Goal: Task Accomplishment & Management: Complete application form

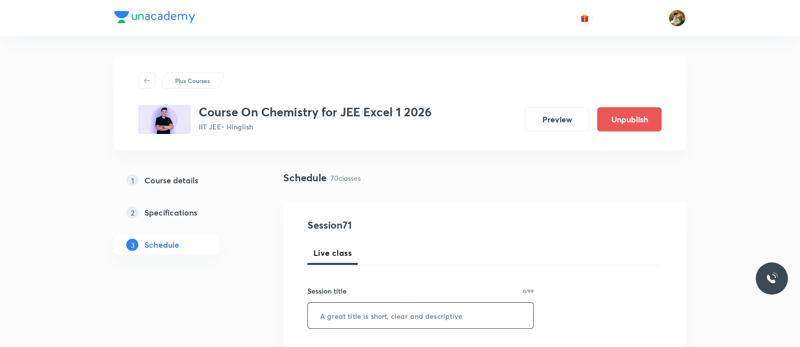
scroll to position [62, 0]
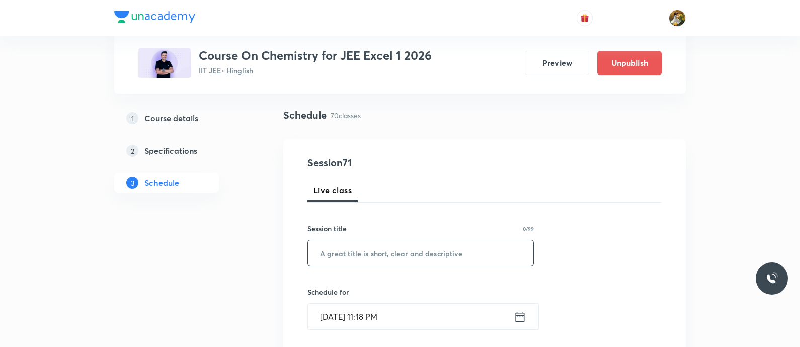
click at [439, 254] on input "text" at bounding box center [420, 253] width 225 height 26
paste input "Alcohol , Phenol and Ether"
type input "Alcohol , Phenol and Ether"
click at [440, 323] on input "Sep 5, 2025, 11:18 PM" at bounding box center [411, 316] width 206 height 26
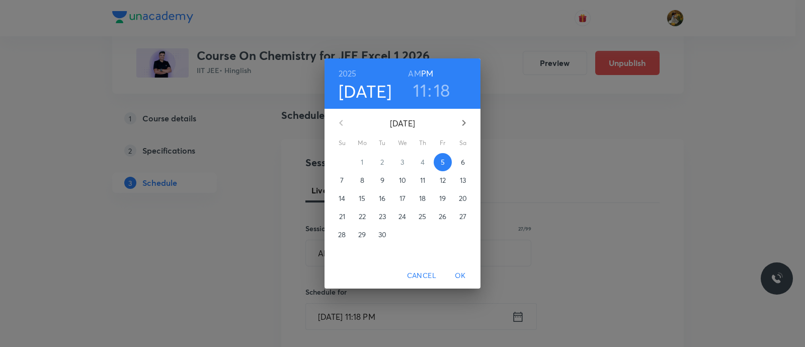
click at [364, 182] on span "8" at bounding box center [362, 180] width 18 height 10
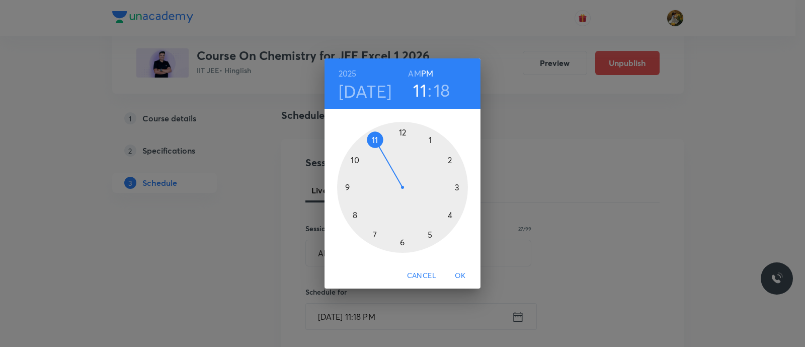
click at [372, 238] on div at bounding box center [402, 187] width 131 height 131
click at [415, 74] on h6 "AM" at bounding box center [414, 73] width 13 height 14
click at [401, 243] on div at bounding box center [402, 187] width 131 height 131
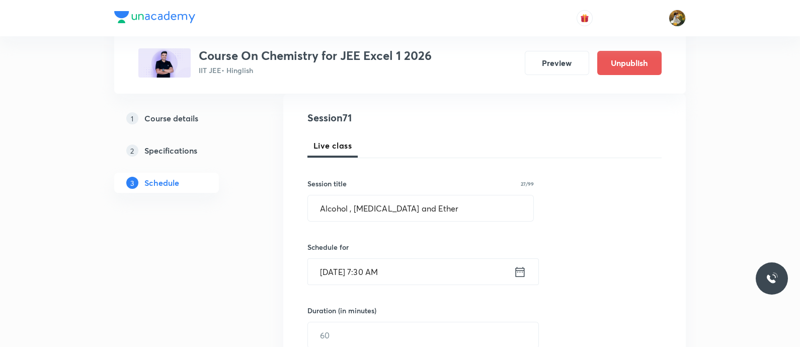
scroll to position [125, 0]
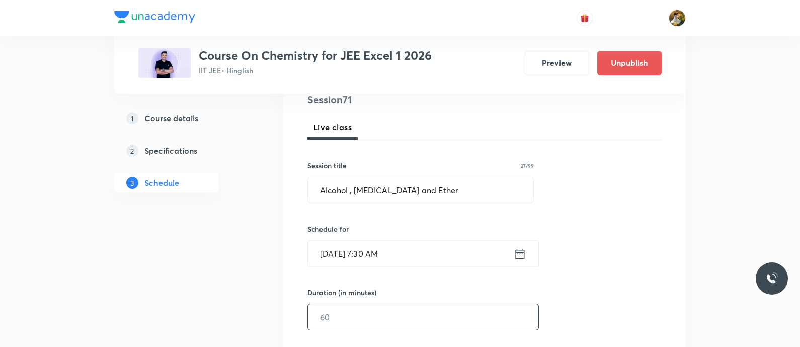
click at [399, 316] on input "text" at bounding box center [423, 317] width 230 height 26
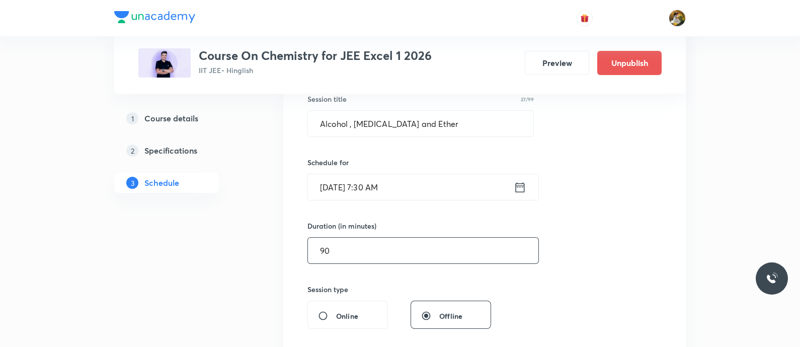
scroll to position [251, 0]
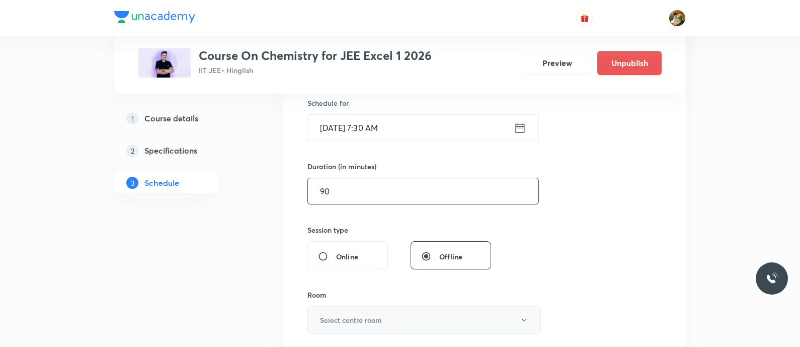
type input "90"
click at [403, 314] on button "Select centre room" at bounding box center [423, 320] width 233 height 28
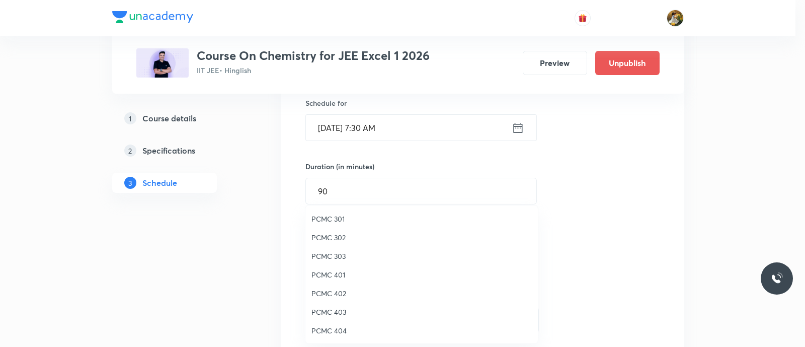
click at [343, 293] on span "PCMC 402" at bounding box center [421, 293] width 220 height 11
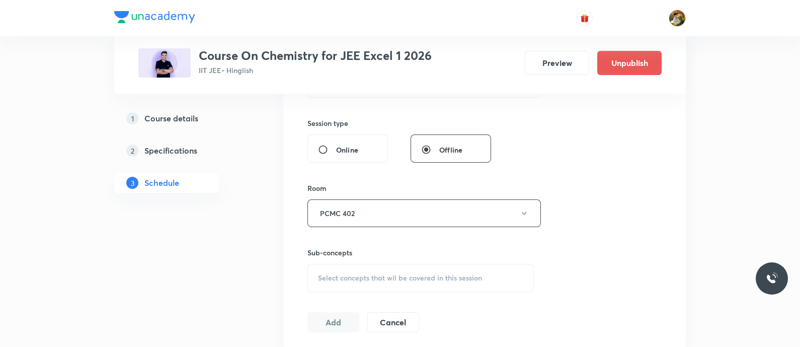
scroll to position [377, 0]
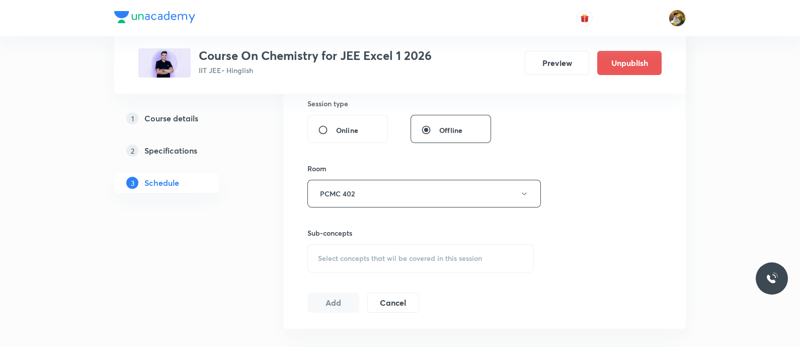
click at [469, 251] on div "Select concepts that wil be covered in this session" at bounding box center [420, 258] width 226 height 28
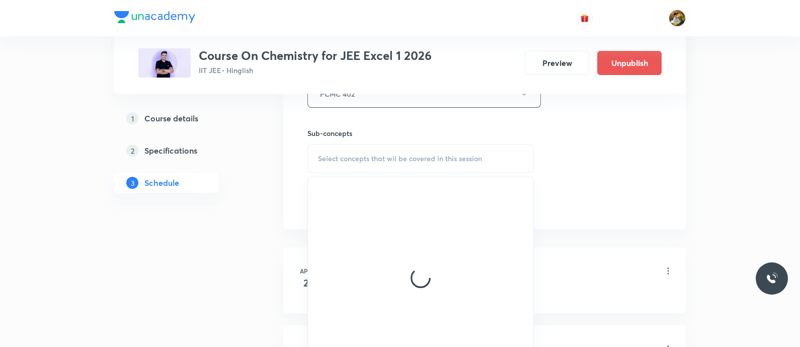
scroll to position [502, 0]
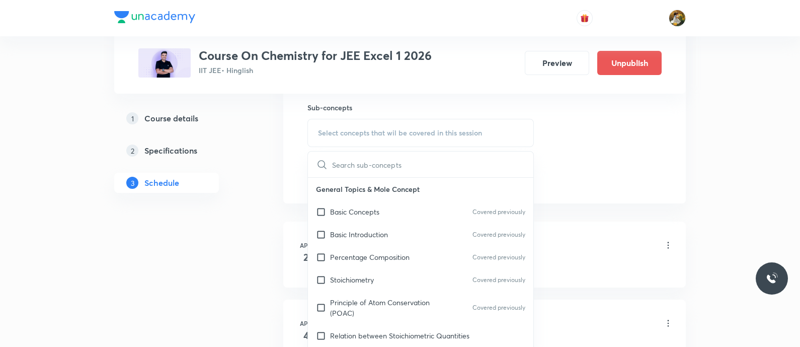
click at [415, 210] on div "Basic Concepts Covered previously" at bounding box center [420, 211] width 225 height 23
checkbox input "true"
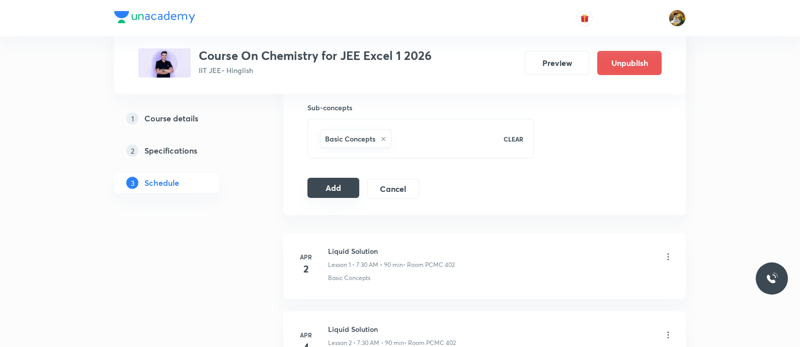
drag, startPoint x: 339, startPoint y: 181, endPoint x: 343, endPoint y: 185, distance: 5.3
click at [339, 180] on button "Add" at bounding box center [333, 188] width 52 height 20
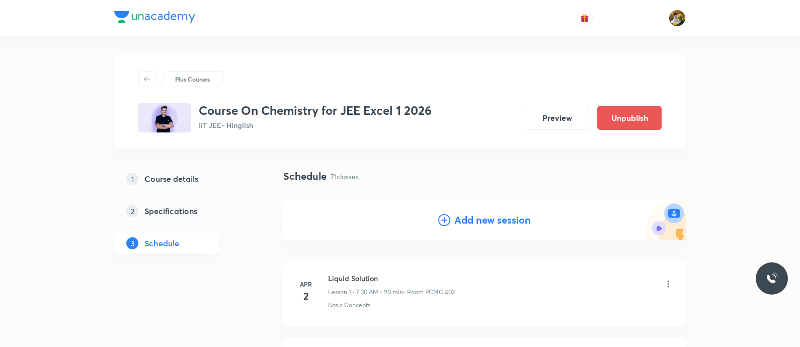
scroll to position [0, 0]
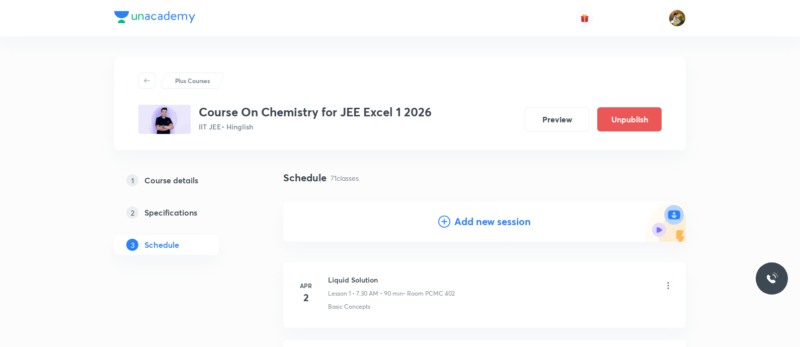
click at [478, 223] on h4 "Add new session" at bounding box center [492, 221] width 76 height 15
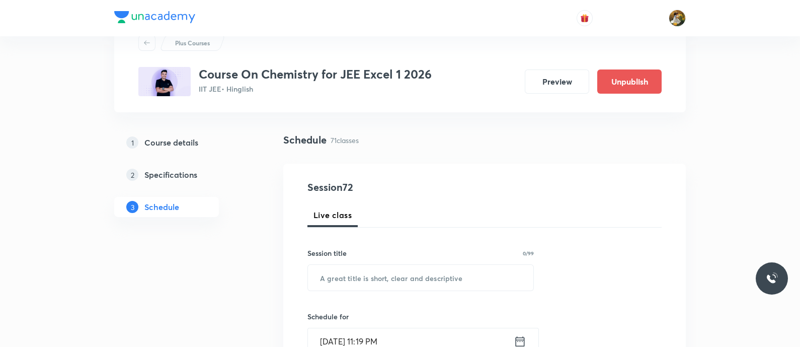
scroll to position [62, 0]
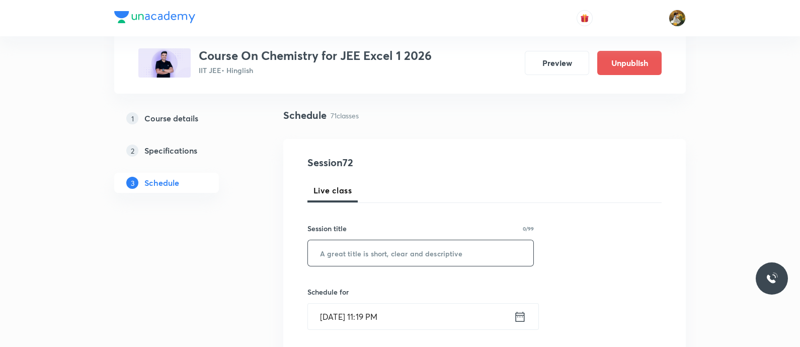
click at [423, 241] on input "text" at bounding box center [420, 253] width 225 height 26
paste input "Alcohol , Phenol and Ether"
type input "Alcohol , Phenol and Ether"
click at [427, 311] on input "Sep 5, 2025, 11:19 PM" at bounding box center [411, 316] width 206 height 26
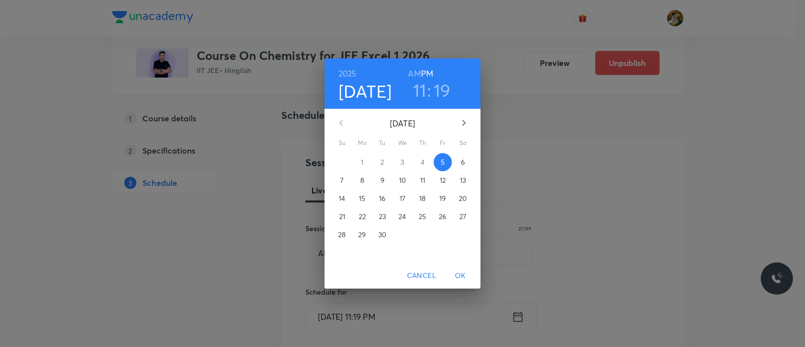
click at [381, 176] on p "9" at bounding box center [382, 180] width 4 height 10
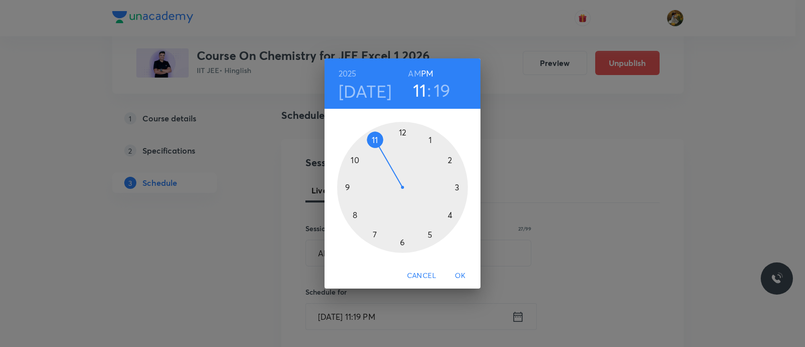
click at [347, 188] on div at bounding box center [402, 187] width 131 height 131
click at [411, 71] on h6 "AM" at bounding box center [414, 73] width 13 height 14
click at [457, 187] on div at bounding box center [402, 187] width 131 height 131
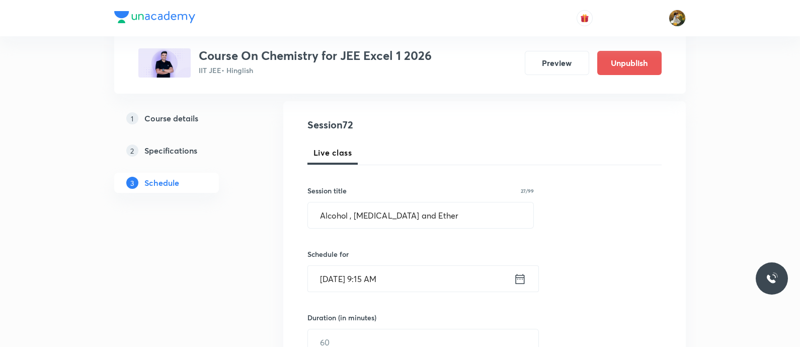
scroll to position [125, 0]
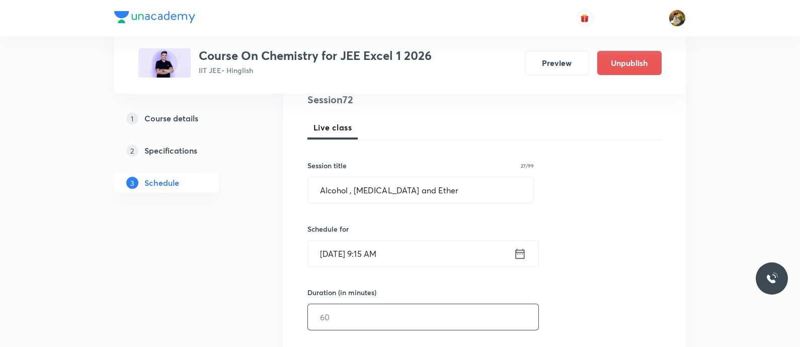
click at [399, 315] on input "text" at bounding box center [423, 317] width 230 height 26
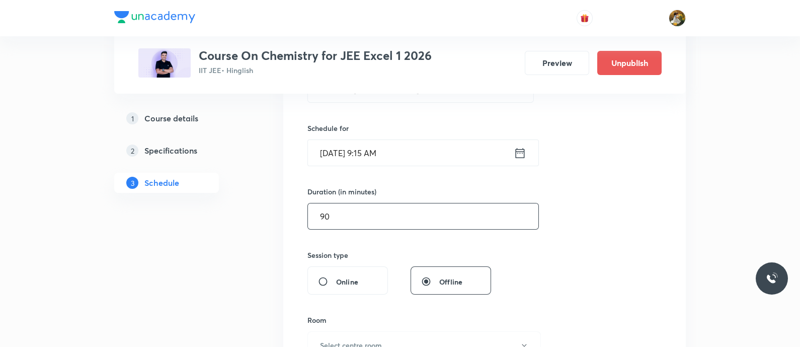
scroll to position [251, 0]
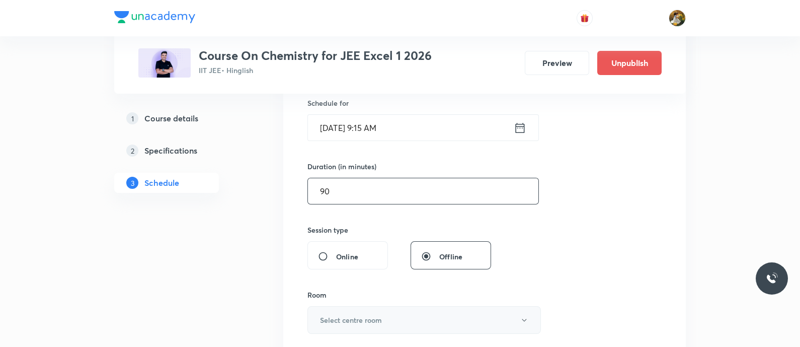
type input "90"
click at [377, 320] on h6 "Select centre room" at bounding box center [351, 319] width 62 height 11
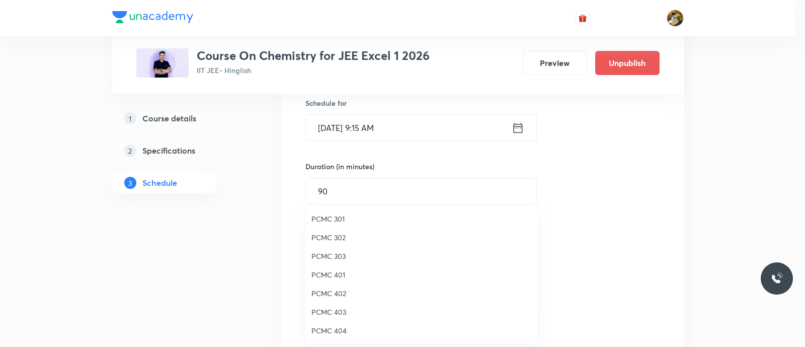
click at [331, 293] on span "PCMC 402" at bounding box center [421, 293] width 220 height 11
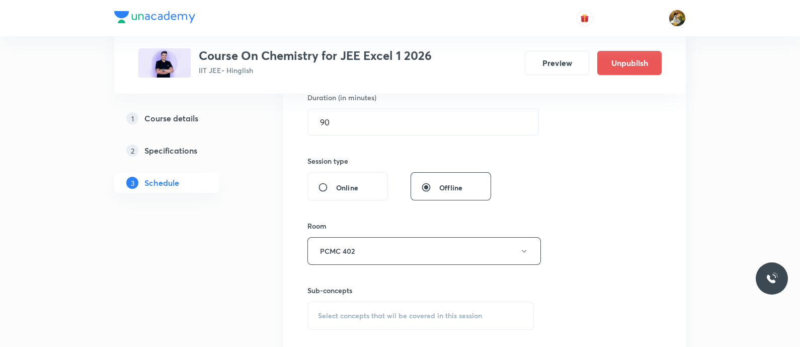
scroll to position [440, 0]
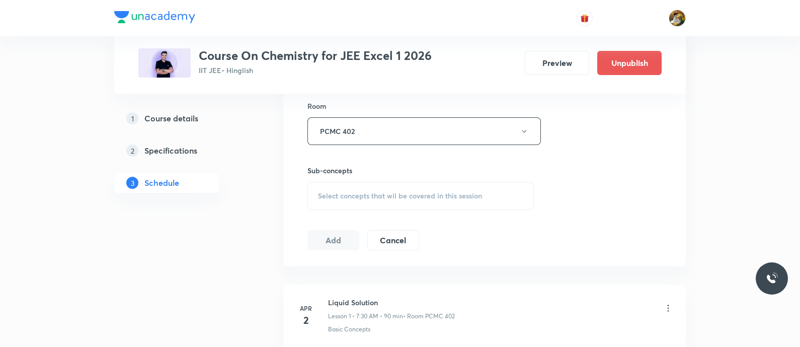
click at [387, 193] on span "Select concepts that wil be covered in this session" at bounding box center [400, 196] width 164 height 8
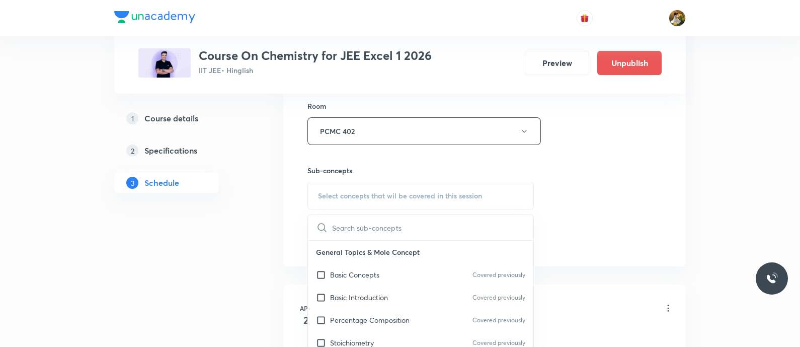
click at [429, 264] on div "Basic Concepts Covered previously" at bounding box center [420, 274] width 225 height 23
checkbox input "true"
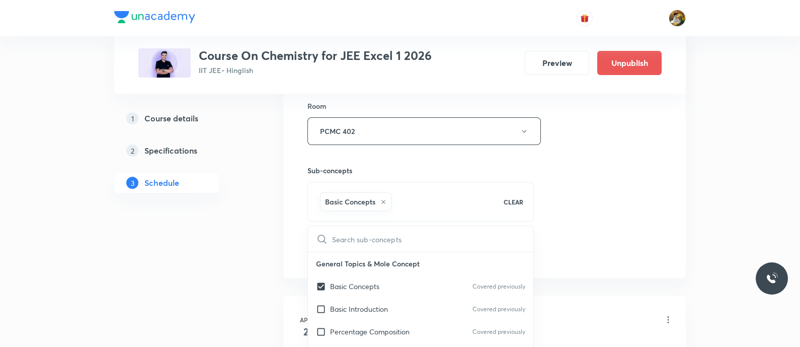
click at [555, 169] on div "Session 72 Live class Session title 27/99 Alcohol , Phenol and Ether ​ Schedule…" at bounding box center [484, 20] width 354 height 484
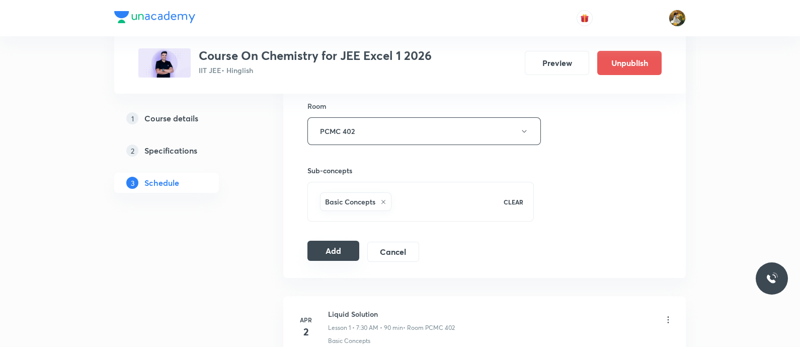
click at [329, 253] on button "Add" at bounding box center [333, 250] width 52 height 20
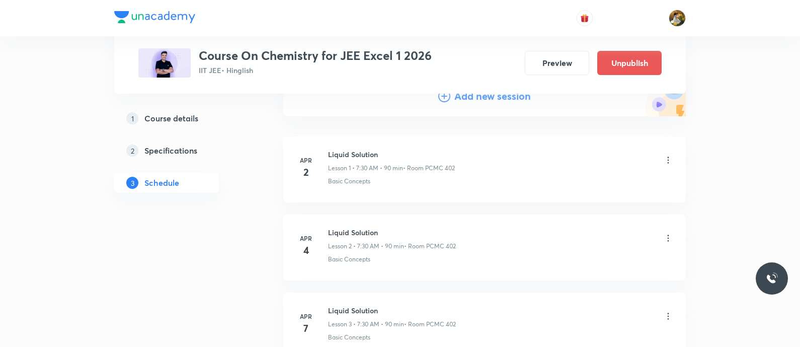
scroll to position [0, 0]
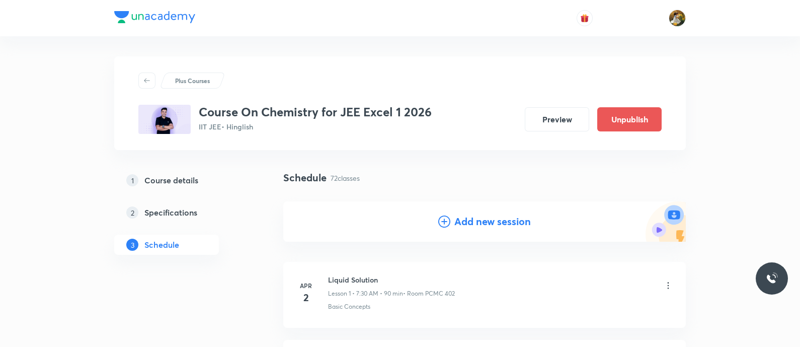
click at [466, 220] on h4 "Add new session" at bounding box center [492, 221] width 76 height 15
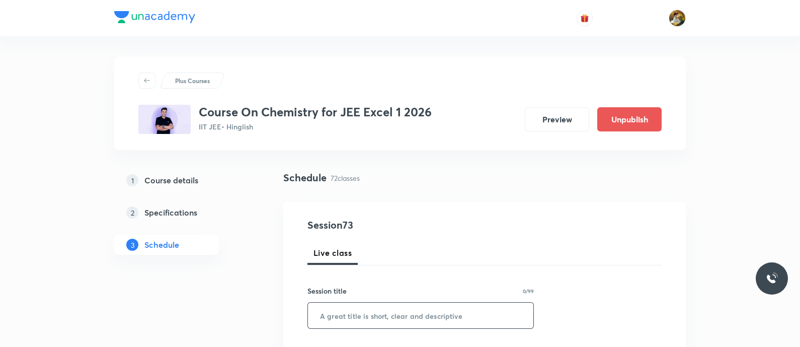
click at [399, 315] on input "text" at bounding box center [420, 315] width 225 height 26
paste input "Alcohol , Phenol and Ether"
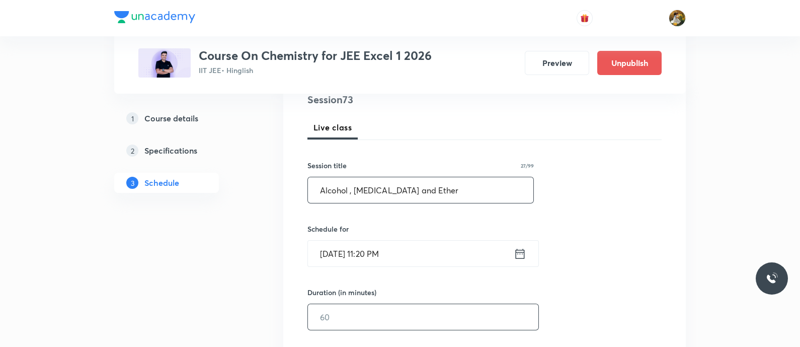
type input "Alcohol , Phenol and Ether"
click at [450, 321] on input "text" at bounding box center [423, 317] width 230 height 26
click at [441, 248] on input "Sep 5, 2025, 11:20 PM" at bounding box center [411, 253] width 206 height 26
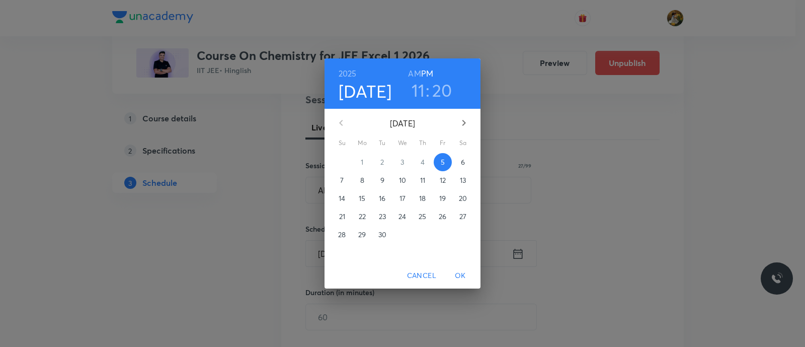
click at [400, 180] on p "10" at bounding box center [402, 180] width 7 height 10
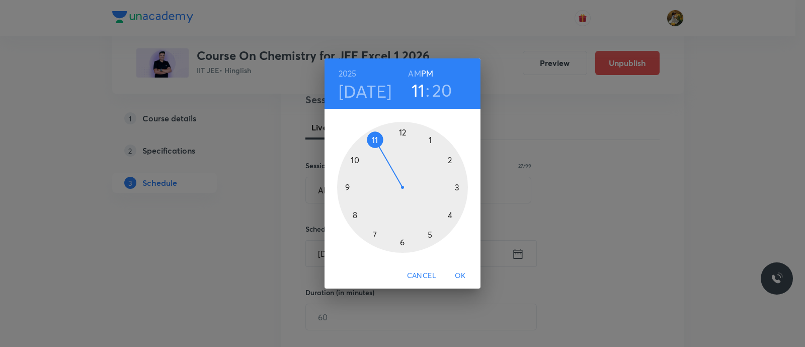
click at [347, 185] on div at bounding box center [402, 187] width 131 height 131
drag, startPoint x: 413, startPoint y: 70, endPoint x: 416, endPoint y: 79, distance: 9.1
click at [413, 71] on h6 "AM" at bounding box center [414, 73] width 13 height 14
click at [456, 188] on div at bounding box center [402, 187] width 131 height 131
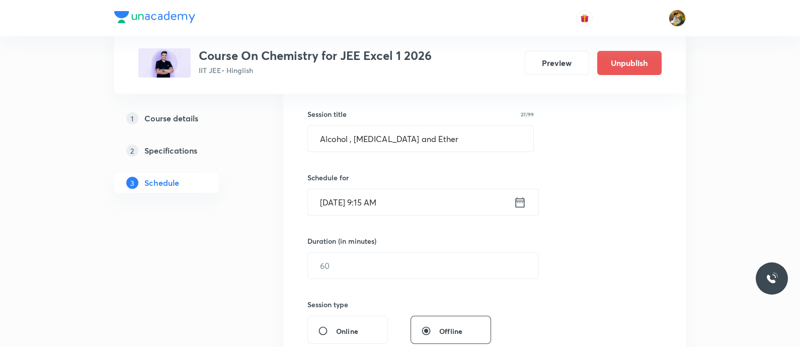
scroll to position [251, 0]
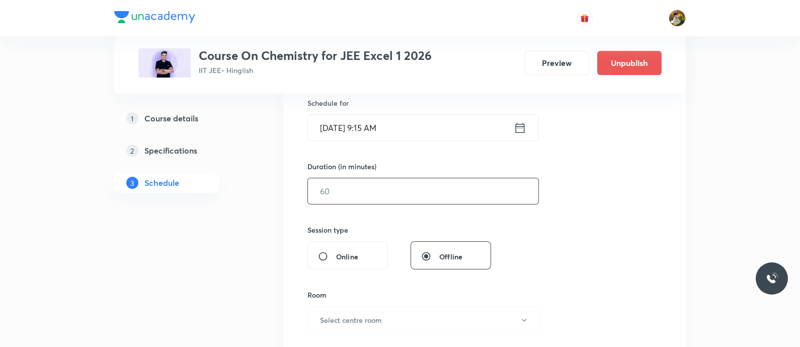
click at [379, 193] on input "text" at bounding box center [423, 191] width 230 height 26
type input "90"
click at [385, 316] on button "Select centre room" at bounding box center [423, 320] width 233 height 28
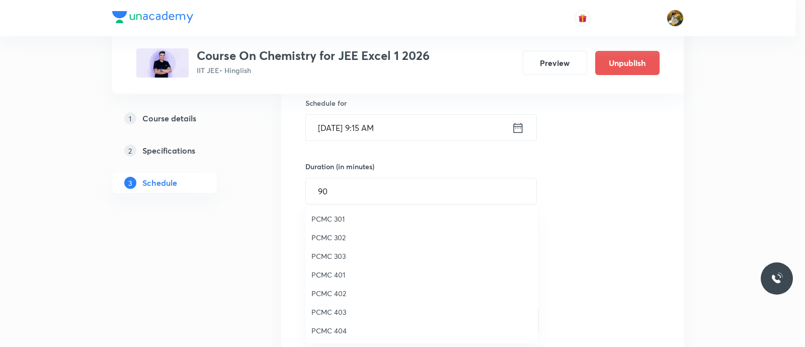
click at [340, 293] on span "PCMC 402" at bounding box center [421, 293] width 220 height 11
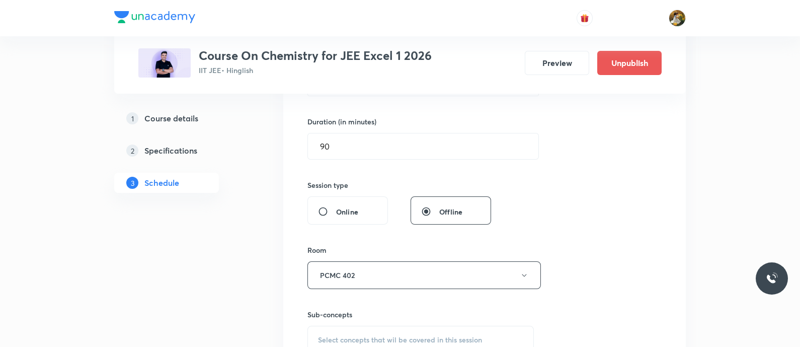
scroll to position [314, 0]
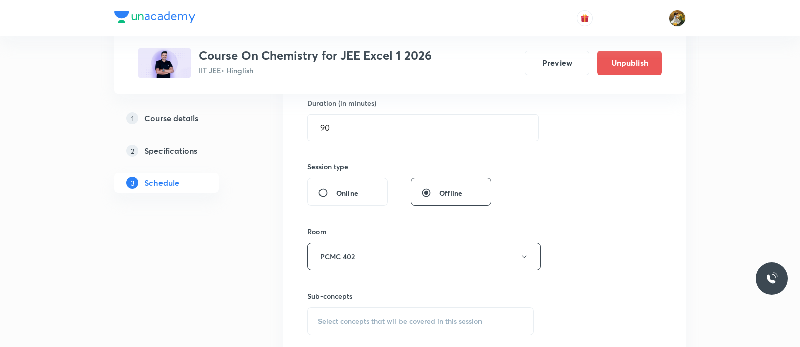
click at [389, 329] on div "Select concepts that wil be covered in this session" at bounding box center [420, 321] width 226 height 28
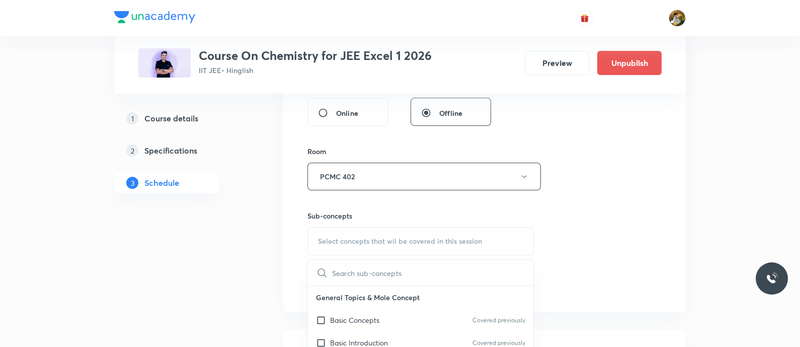
click at [375, 314] on p "Basic Concepts" at bounding box center [354, 319] width 49 height 11
checkbox input "true"
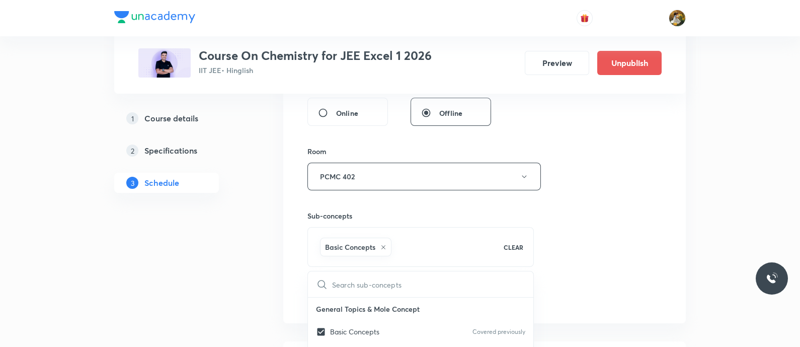
click at [573, 216] on div "Session 73 Live class Session title 27/99 Alcohol , Phenol and Ether ​ Schedule…" at bounding box center [484, 65] width 354 height 484
click at [336, 288] on button "Add" at bounding box center [333, 296] width 52 height 20
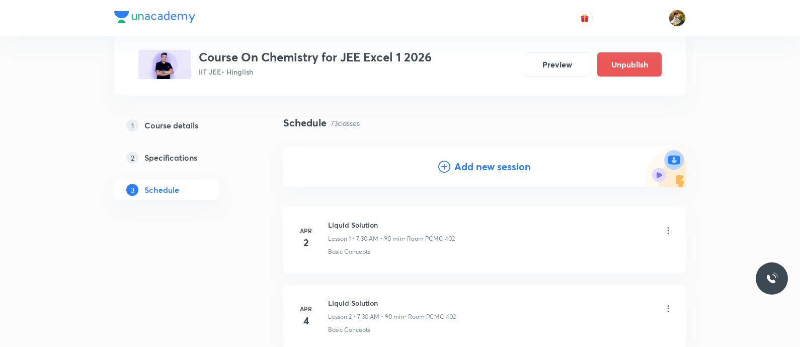
scroll to position [0, 0]
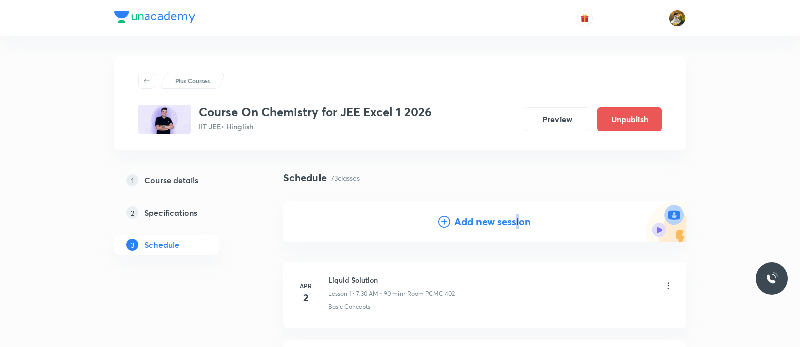
drag, startPoint x: 517, startPoint y: 220, endPoint x: 452, endPoint y: 240, distance: 67.9
click at [518, 220] on h4 "Add new session" at bounding box center [492, 221] width 76 height 15
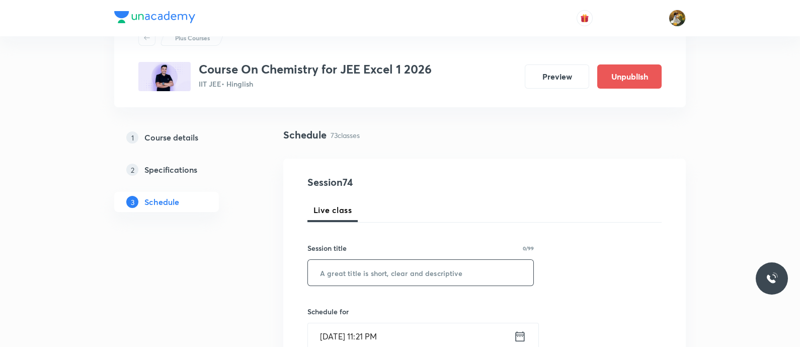
scroll to position [62, 0]
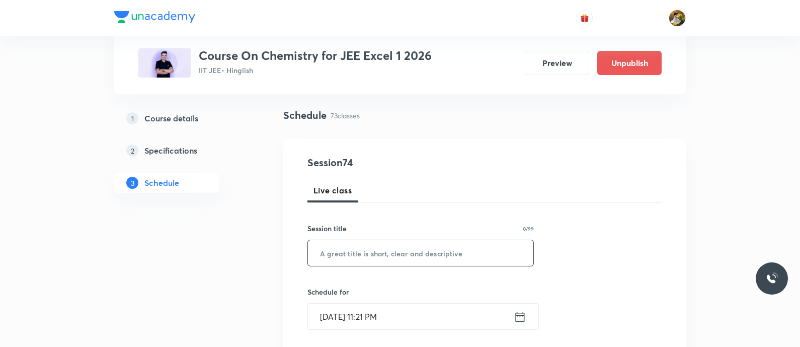
click at [417, 254] on input "text" at bounding box center [420, 253] width 225 height 26
paste input "Alcohol , Phenol and Ether"
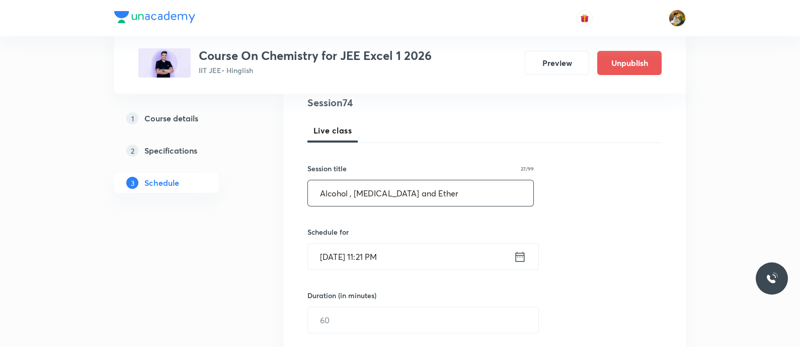
scroll to position [125, 0]
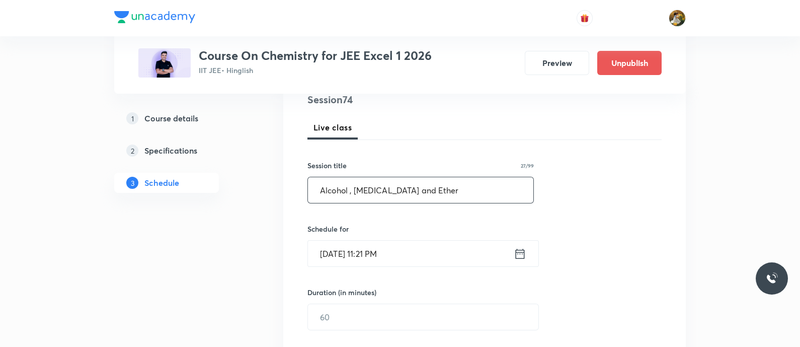
type input "Alcohol , Phenol and Ether"
click at [420, 252] on input "Sep 5, 2025, 11:21 PM" at bounding box center [411, 253] width 206 height 26
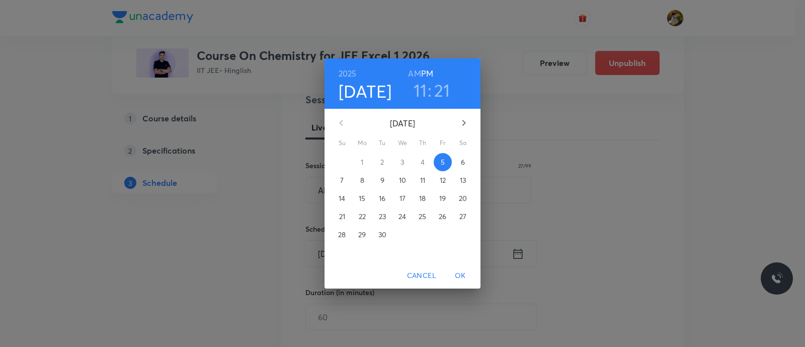
click at [427, 181] on span "11" at bounding box center [422, 180] width 18 height 10
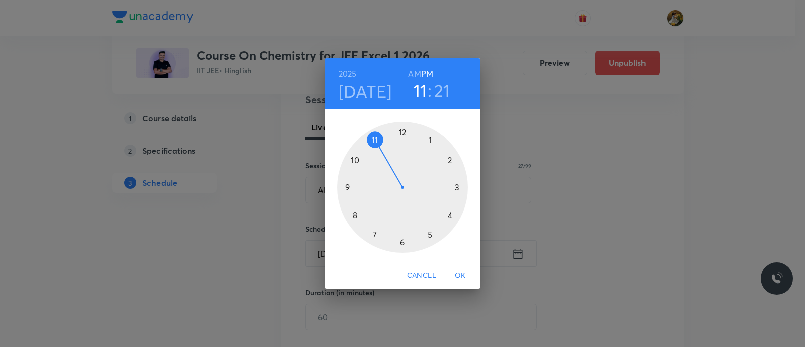
click at [346, 188] on div at bounding box center [402, 187] width 131 height 131
click at [417, 71] on h6 "AM" at bounding box center [414, 73] width 13 height 14
click at [456, 186] on div at bounding box center [402, 187] width 131 height 131
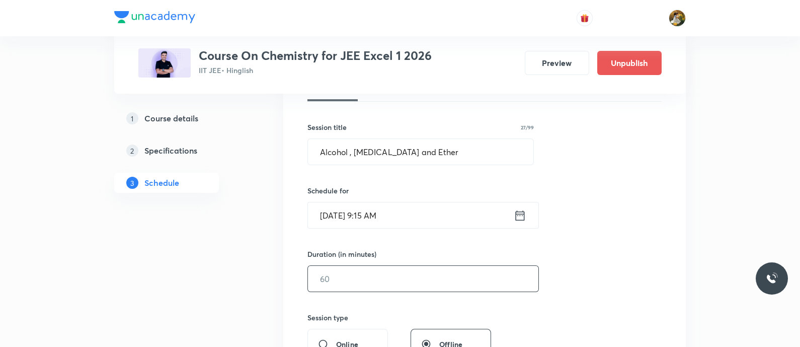
scroll to position [189, 0]
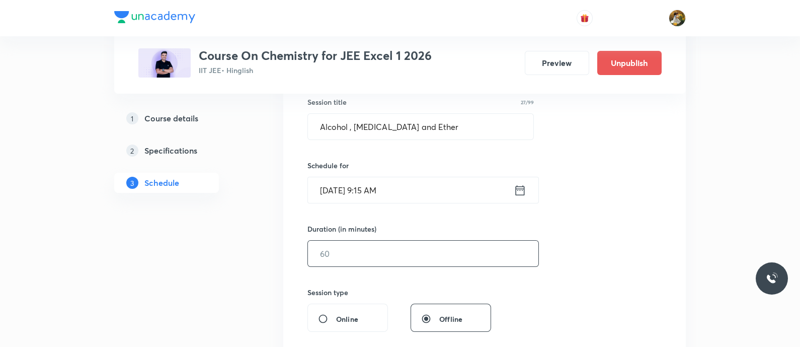
click at [463, 261] on input "text" at bounding box center [423, 253] width 230 height 26
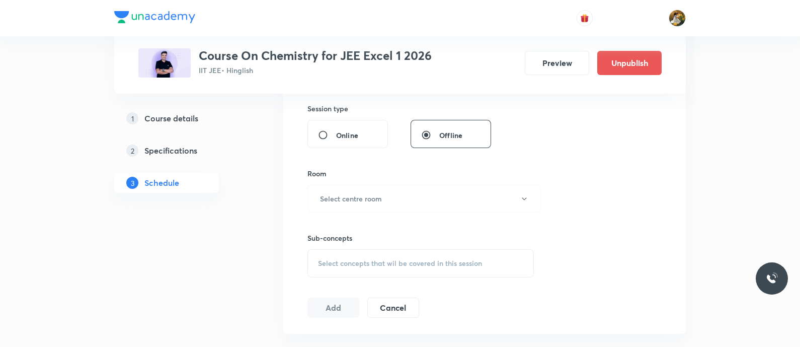
scroll to position [377, 0]
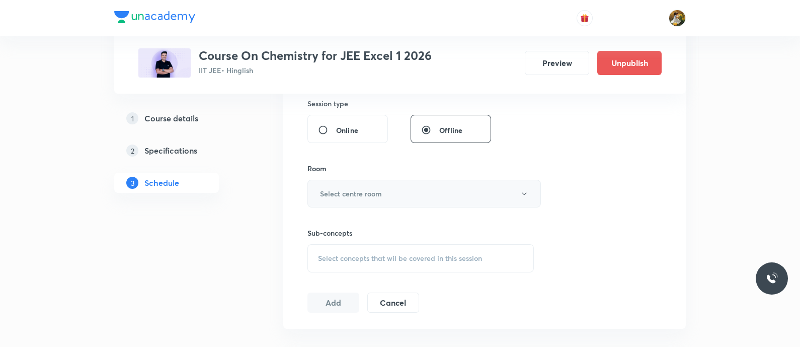
type input "90"
click at [425, 201] on button "Select centre room" at bounding box center [423, 194] width 233 height 28
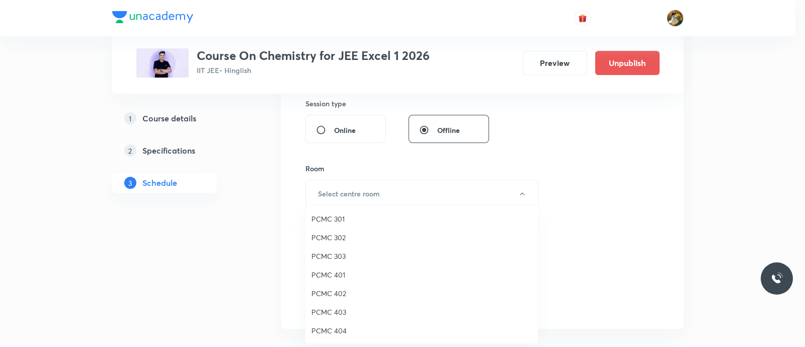
click at [384, 293] on span "PCMC 402" at bounding box center [421, 293] width 220 height 11
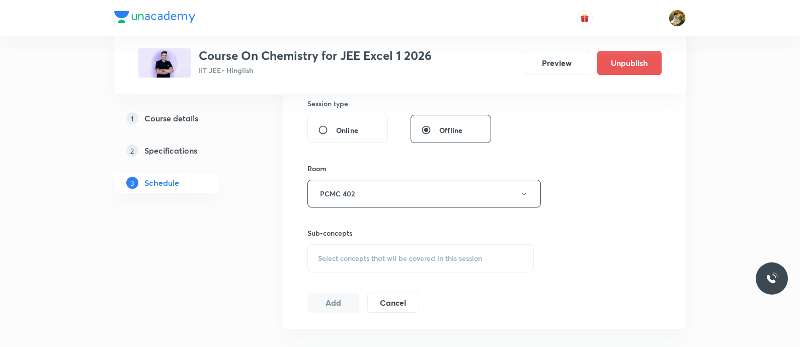
click at [432, 259] on span "Select concepts that wil be covered in this session" at bounding box center [400, 258] width 164 height 8
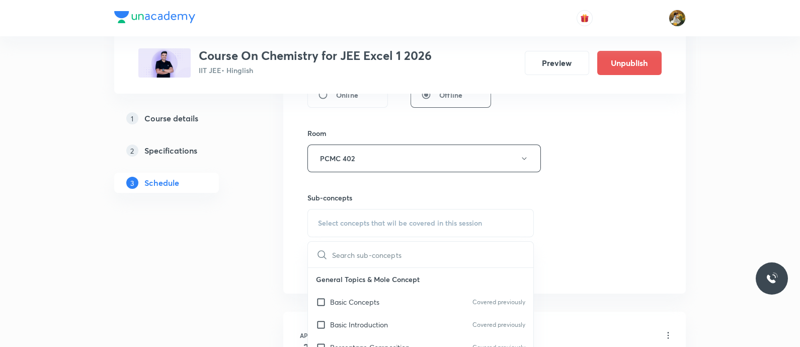
scroll to position [440, 0]
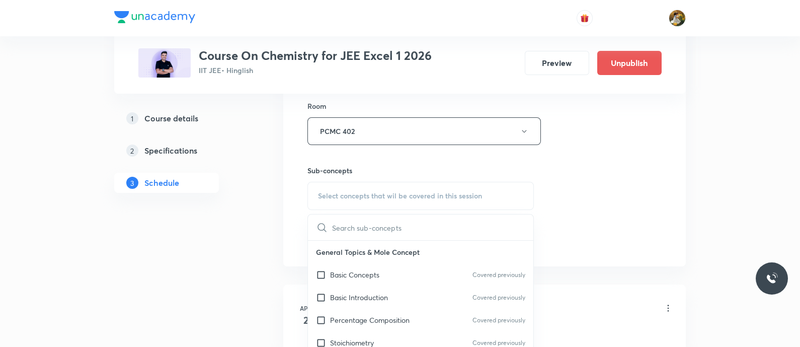
click at [418, 299] on div "Basic Introduction Covered previously" at bounding box center [420, 297] width 225 height 23
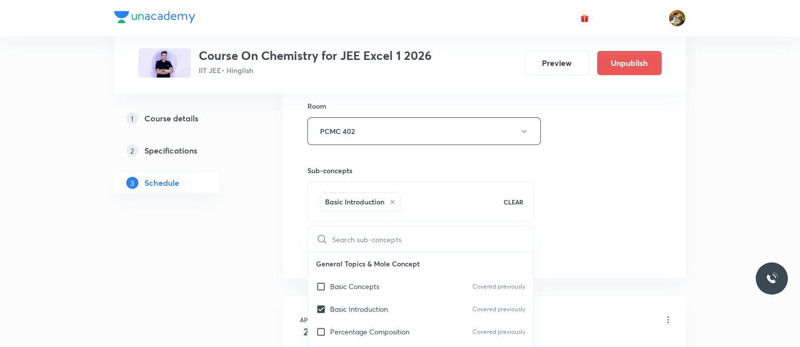
checkbox input "true"
click at [577, 181] on div "Session 74 Live class Session title 27/99 Alcohol , Phenol and Ether ​ Schedule…" at bounding box center [484, 20] width 354 height 484
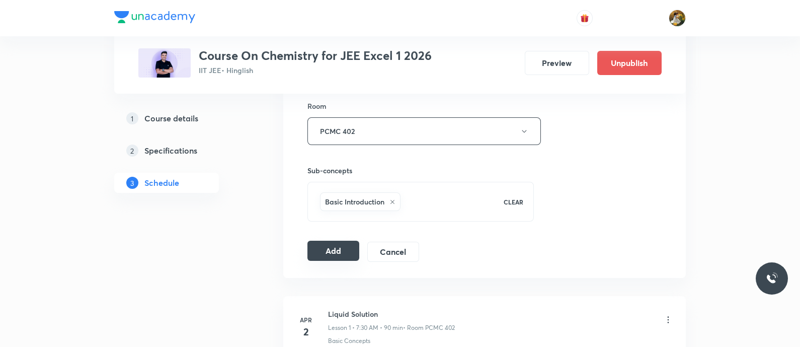
click at [342, 255] on button "Add" at bounding box center [333, 250] width 52 height 20
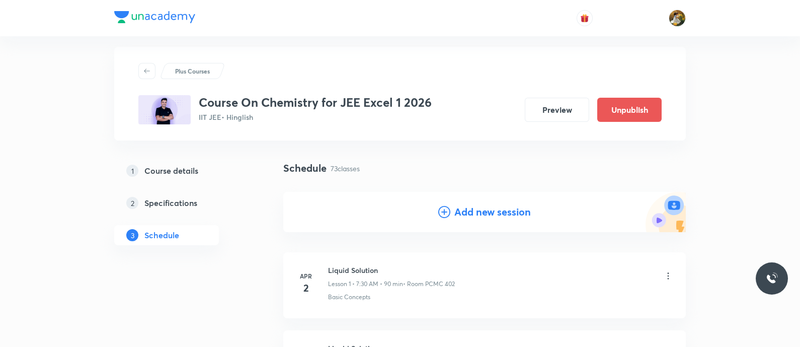
scroll to position [0, 0]
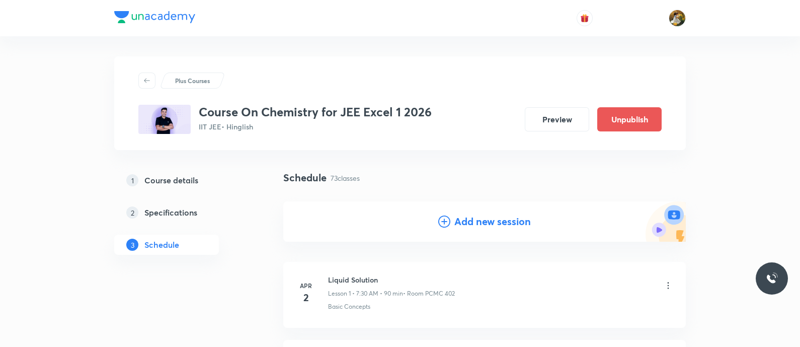
click at [470, 220] on h4 "Add new session" at bounding box center [492, 221] width 76 height 15
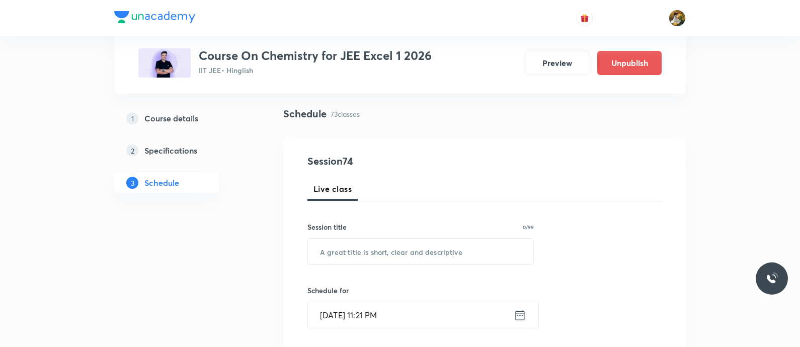
scroll to position [125, 0]
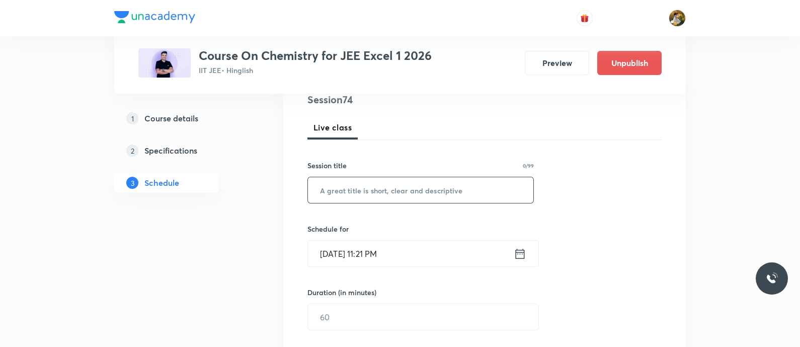
click at [451, 195] on input "text" at bounding box center [420, 190] width 225 height 26
paste input "Alcohol , Phenol and Ether"
type input "Alcohol , Phenol and Ether"
click at [463, 247] on input "Sep 5, 2025, 11:21 PM" at bounding box center [411, 253] width 206 height 26
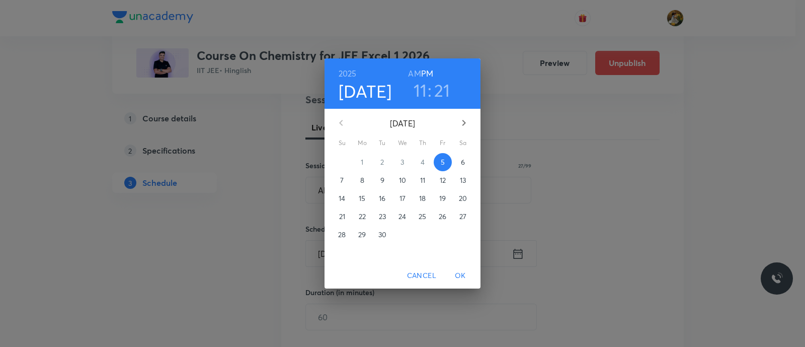
click at [442, 183] on p "12" at bounding box center [443, 180] width 6 height 10
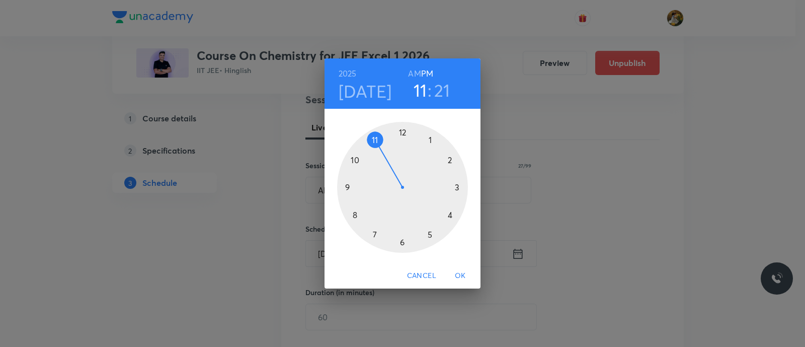
click at [347, 189] on div at bounding box center [402, 187] width 131 height 131
click at [412, 71] on h6 "AM" at bounding box center [414, 73] width 13 height 14
click at [455, 186] on div at bounding box center [402, 187] width 131 height 131
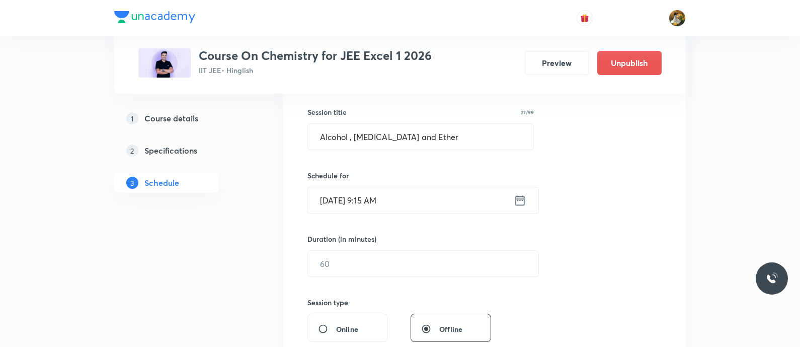
scroll to position [251, 0]
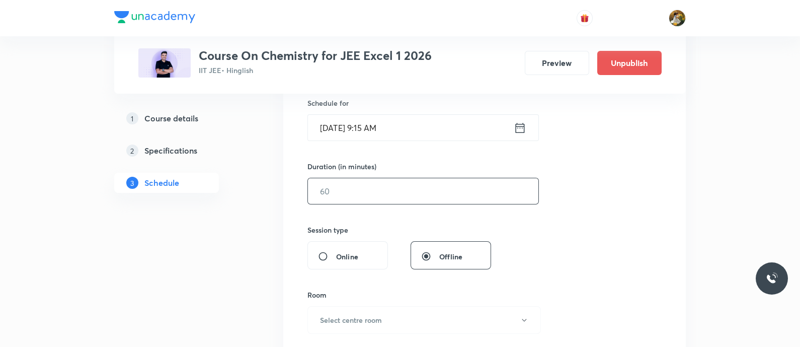
click at [392, 190] on input "text" at bounding box center [423, 191] width 230 height 26
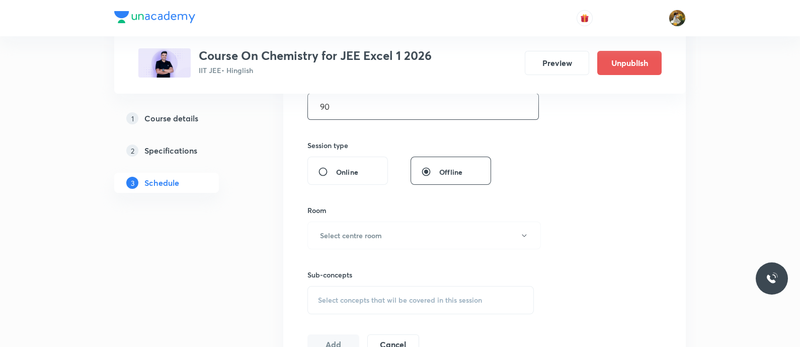
scroll to position [377, 0]
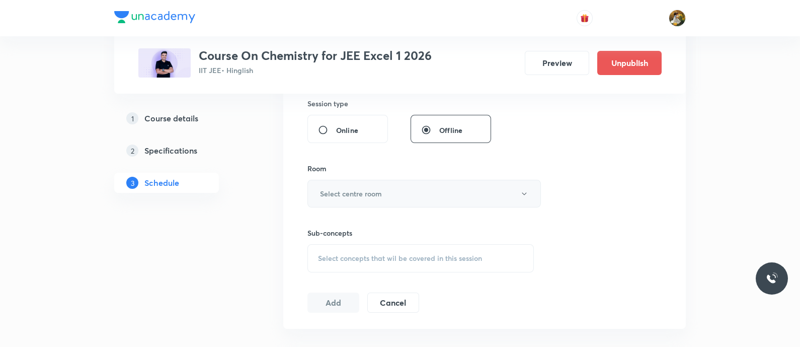
type input "90"
click at [397, 195] on button "Select centre room" at bounding box center [423, 194] width 233 height 28
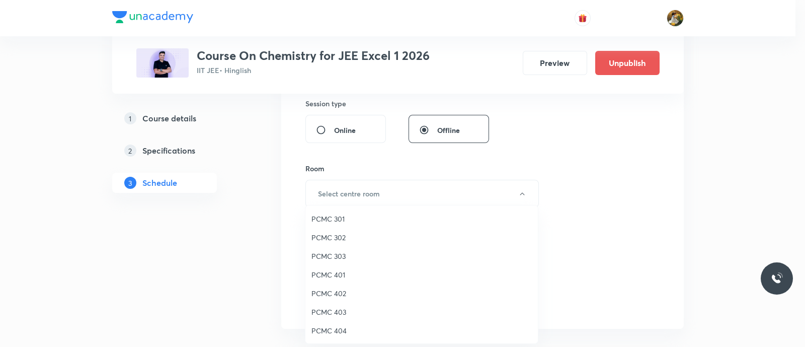
click at [341, 292] on span "PCMC 402" at bounding box center [421, 293] width 220 height 11
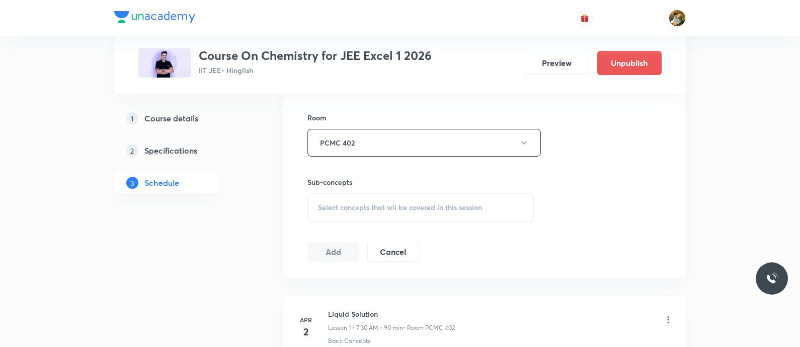
scroll to position [440, 0]
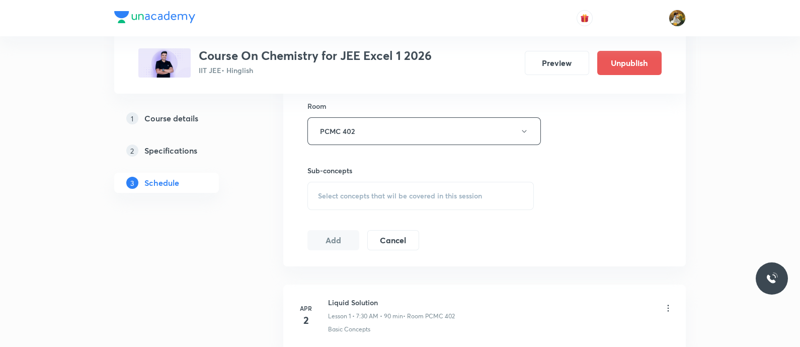
click at [450, 195] on span "Select concepts that wil be covered in this session" at bounding box center [400, 196] width 164 height 8
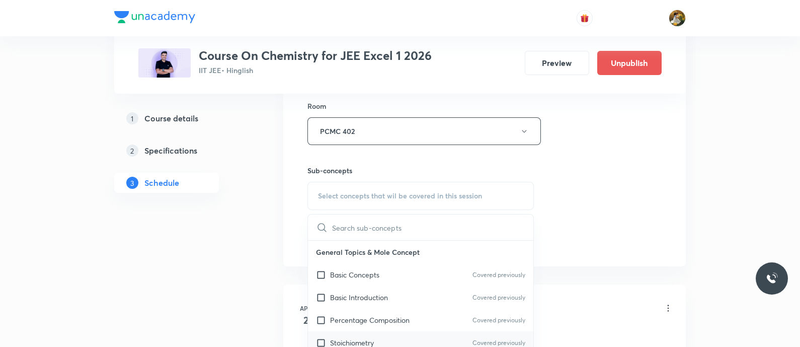
scroll to position [566, 0]
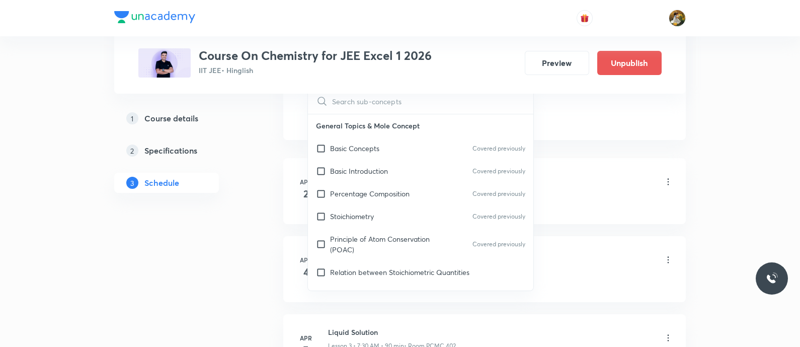
click at [409, 222] on div "Stoichiometry Covered previously" at bounding box center [420, 216] width 225 height 23
checkbox input "true"
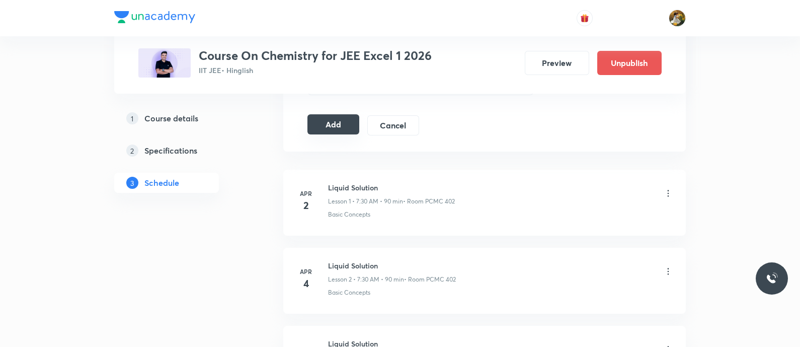
click at [339, 126] on button "Add" at bounding box center [333, 124] width 52 height 20
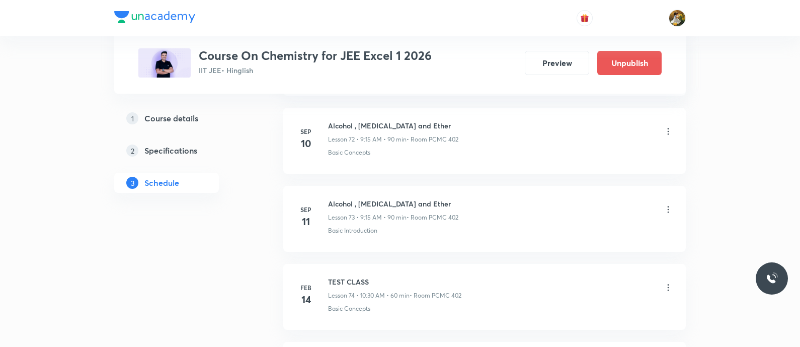
scroll to position [5704, 0]
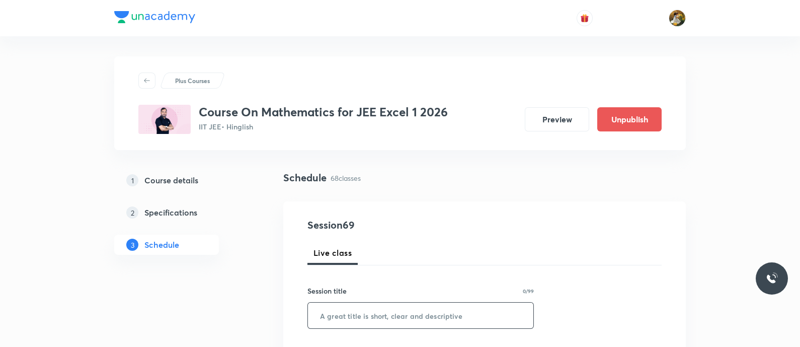
click at [461, 314] on input "text" at bounding box center [420, 315] width 225 height 26
paste input "Alcohol , Phenol and Ether"
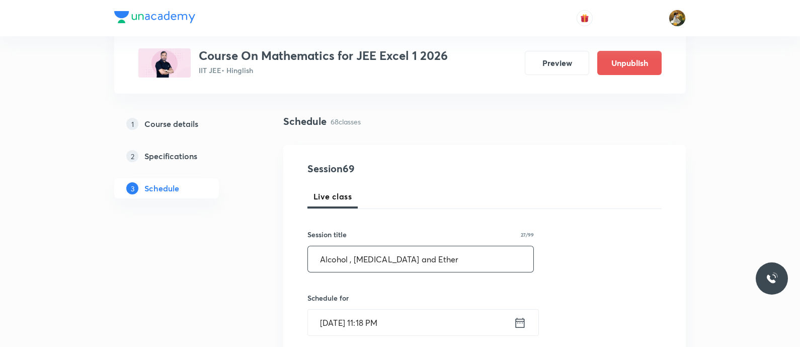
scroll to position [125, 0]
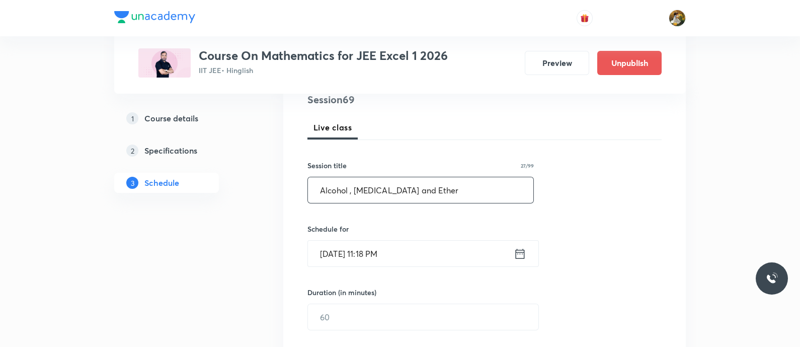
type input "Alcohol , Phenol and Ether"
click at [443, 247] on input "Sep 5, 2025, 11:18 PM" at bounding box center [411, 253] width 206 height 26
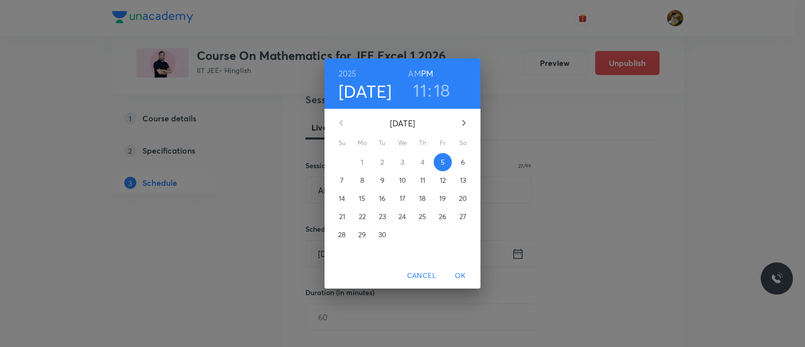
click at [345, 179] on span "7" at bounding box center [342, 180] width 18 height 10
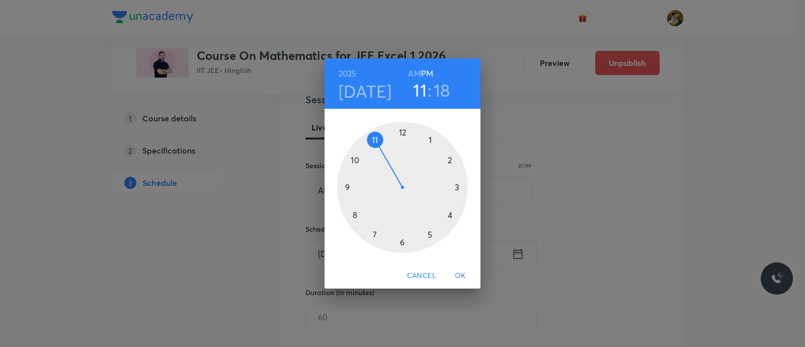
click at [356, 212] on div at bounding box center [402, 187] width 131 height 131
click at [370, 90] on h4 "Sep 7" at bounding box center [364, 90] width 53 height 21
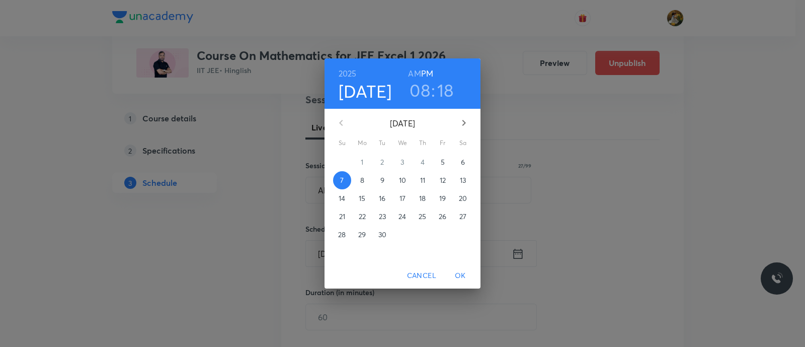
click at [364, 180] on span "8" at bounding box center [362, 180] width 18 height 10
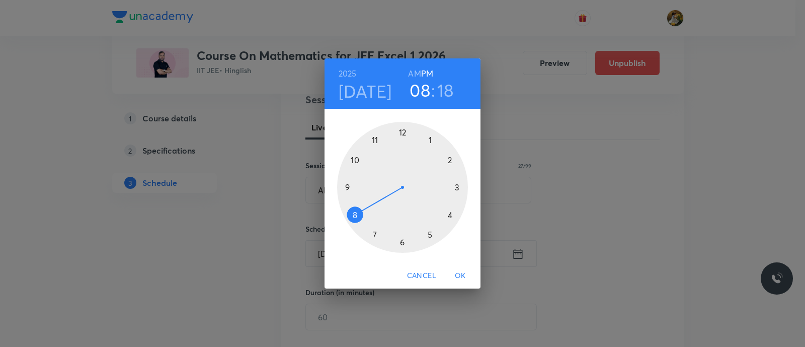
click at [375, 236] on div at bounding box center [402, 187] width 131 height 131
click at [400, 241] on div at bounding box center [402, 187] width 131 height 131
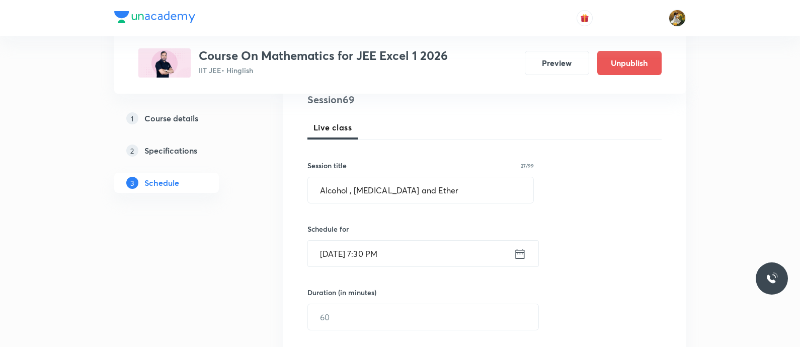
click at [410, 256] on input "Sep 8, 2025, 7:30 PM" at bounding box center [411, 253] width 206 height 26
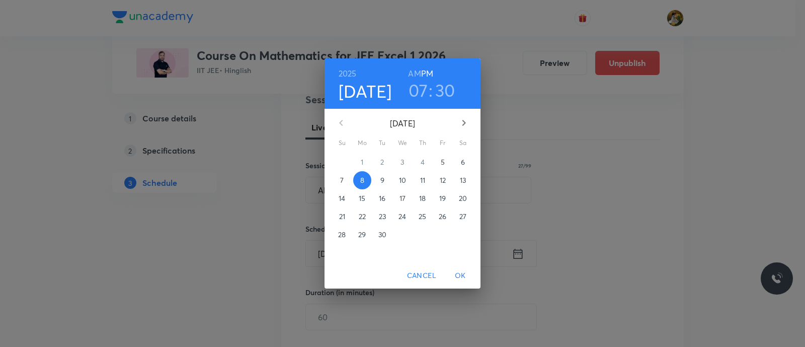
click at [411, 71] on h6 "AM" at bounding box center [414, 73] width 13 height 14
click at [463, 276] on span "OK" at bounding box center [460, 275] width 24 height 13
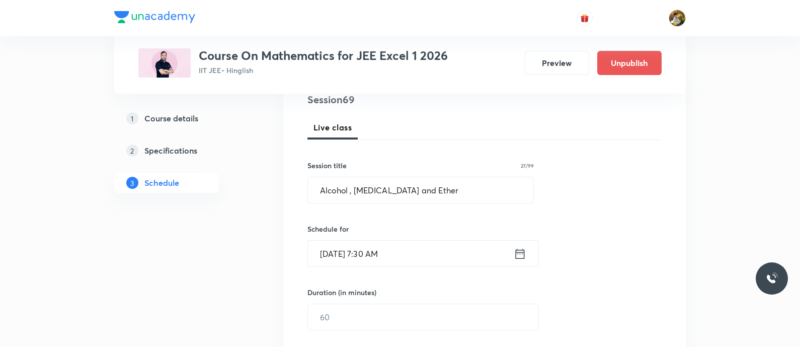
scroll to position [189, 0]
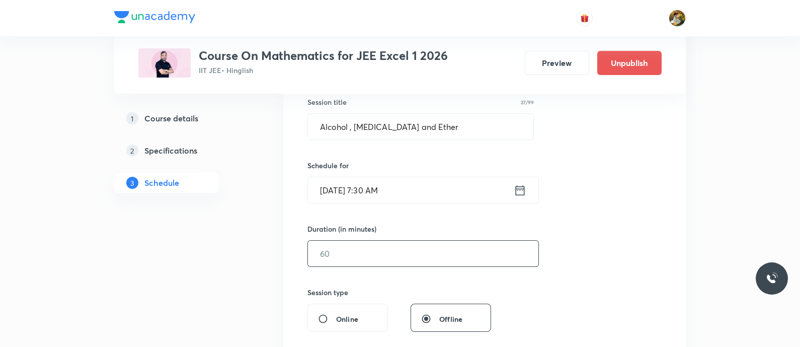
click at [418, 254] on input "text" at bounding box center [423, 253] width 230 height 26
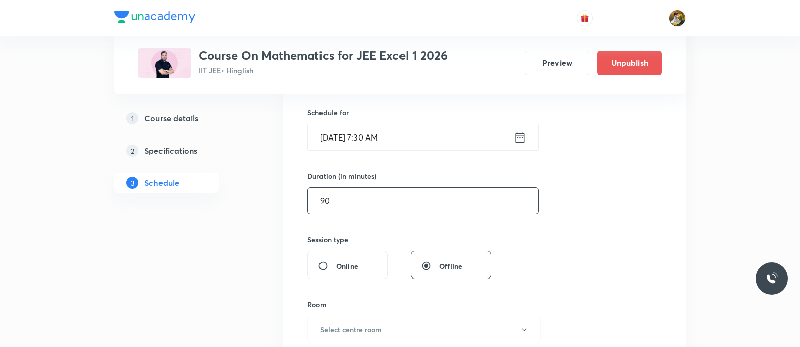
scroll to position [314, 0]
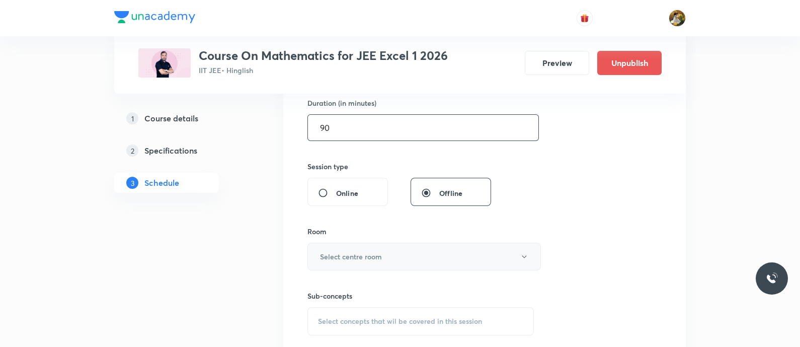
type input "90"
click at [418, 254] on button "Select centre room" at bounding box center [423, 256] width 233 height 28
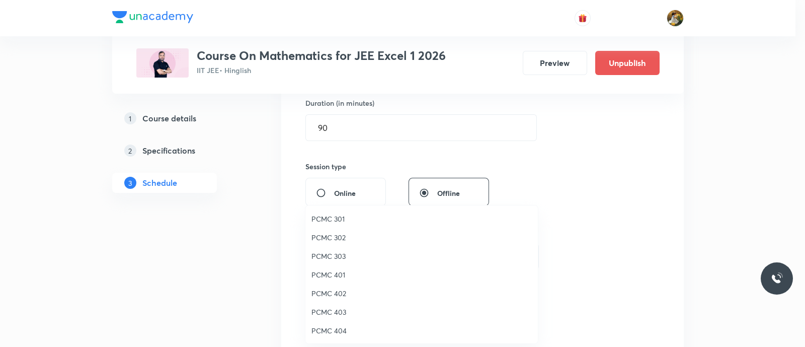
click at [633, 185] on div at bounding box center [402, 173] width 805 height 347
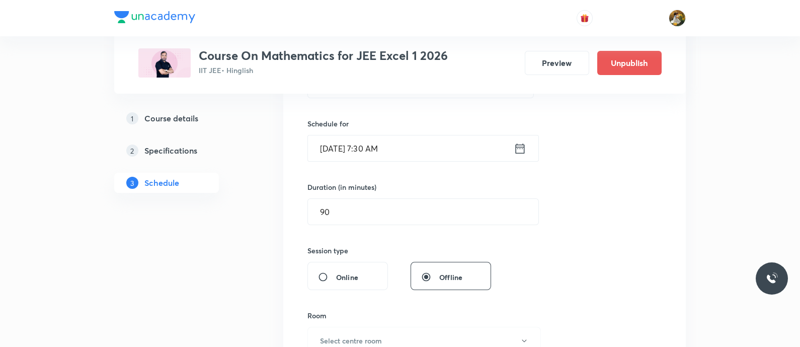
scroll to position [125, 0]
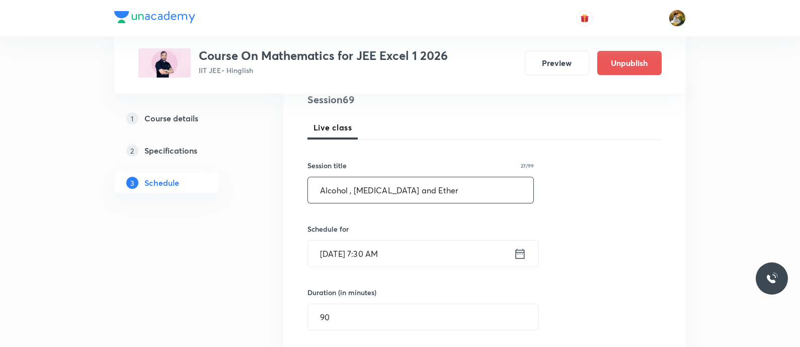
drag, startPoint x: 478, startPoint y: 197, endPoint x: 204, endPoint y: 216, distance: 274.7
paste input "Definite integration"
type input "Definite integration"
click at [444, 256] on input "Sep 8, 2025, 7:30 AM" at bounding box center [411, 253] width 206 height 26
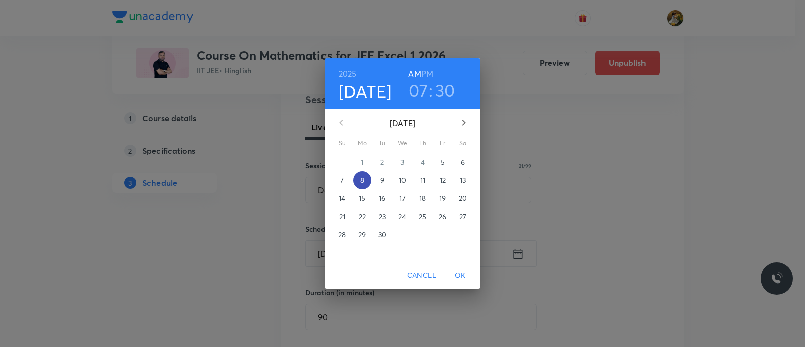
click at [365, 175] on span "8" at bounding box center [362, 180] width 18 height 10
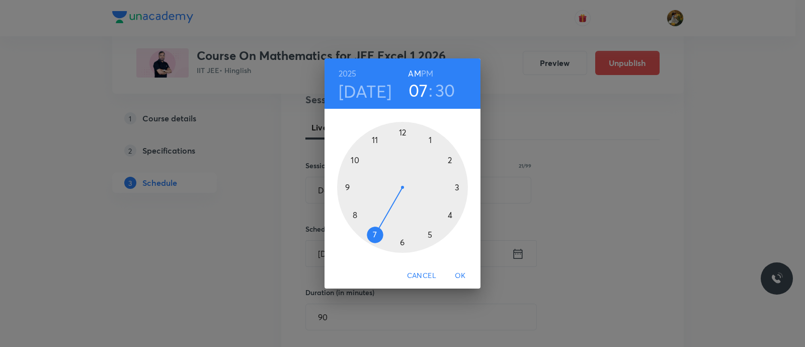
click at [345, 189] on div at bounding box center [402, 187] width 131 height 131
click at [460, 188] on div at bounding box center [402, 187] width 131 height 131
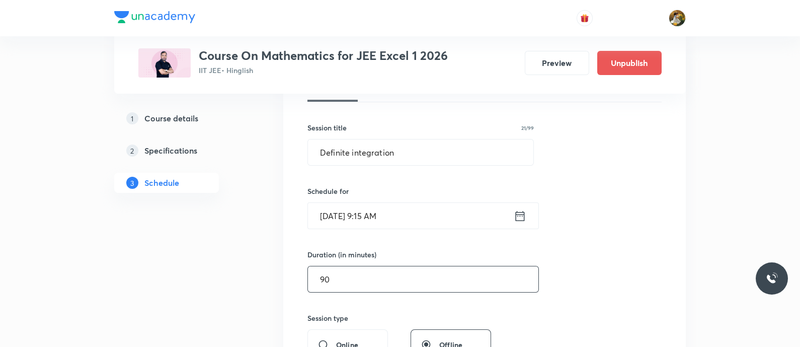
scroll to position [189, 0]
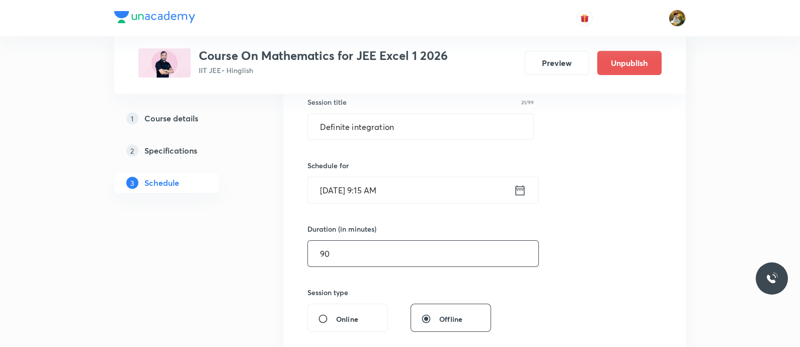
click at [418, 253] on input "90" at bounding box center [423, 253] width 230 height 26
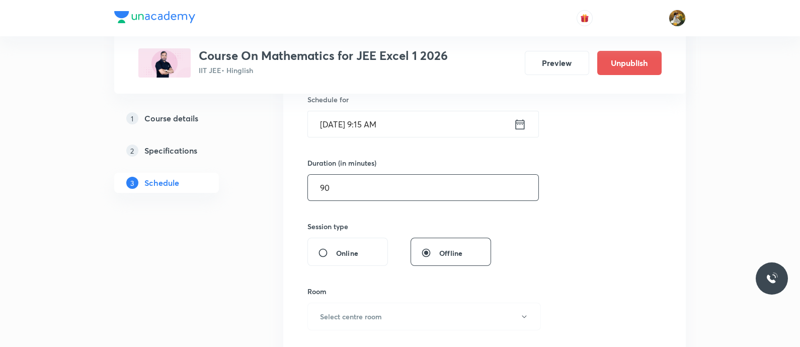
scroll to position [314, 0]
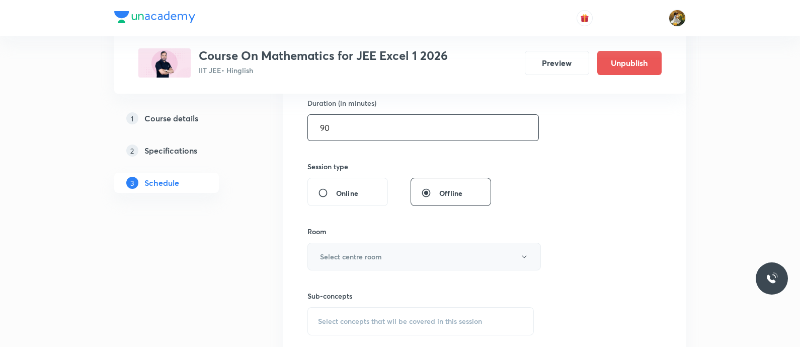
click at [438, 265] on button "Select centre room" at bounding box center [423, 256] width 233 height 28
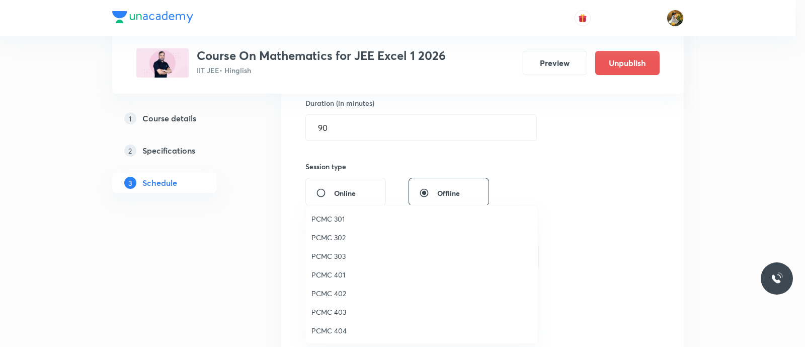
click at [334, 295] on span "PCMC 402" at bounding box center [421, 293] width 220 height 11
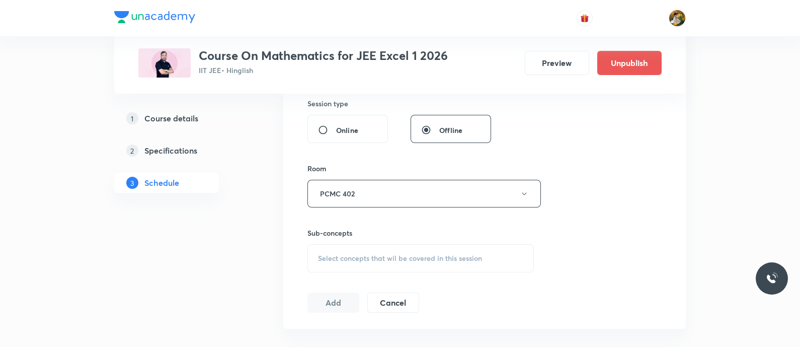
click at [420, 247] on div "Select concepts that wil be covered in this session" at bounding box center [420, 258] width 226 height 28
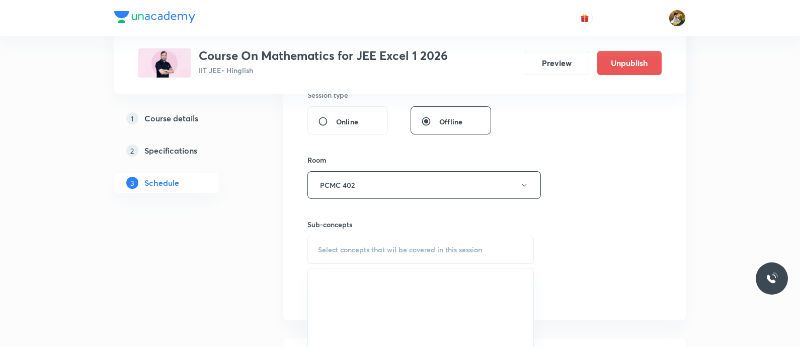
scroll to position [440, 0]
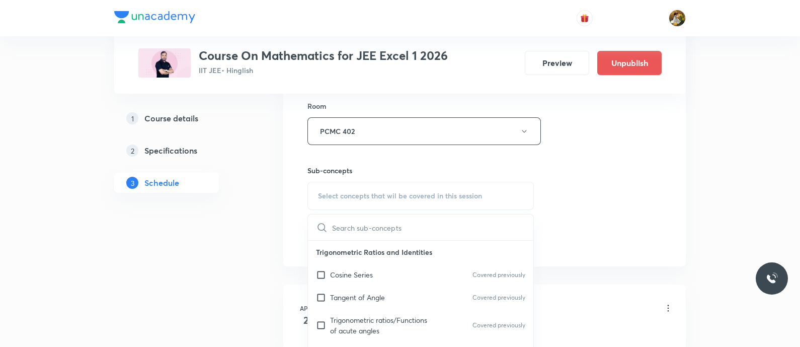
click at [408, 275] on div "Cosine Series Covered previously" at bounding box center [420, 274] width 225 height 23
checkbox input "true"
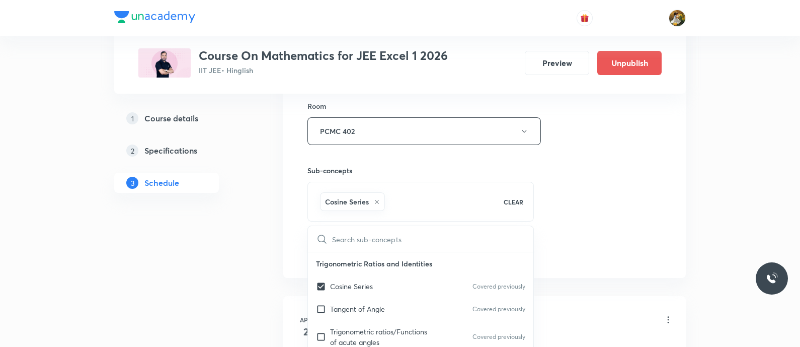
click at [575, 207] on div "Session 69 Live class Session title 21/99 Definite integration ​ Schedule for S…" at bounding box center [484, 20] width 354 height 484
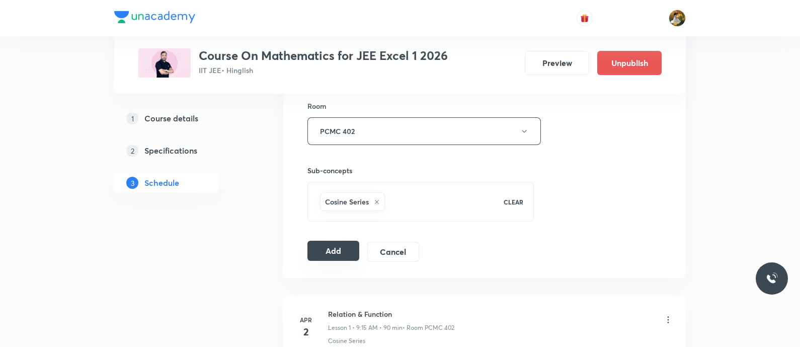
click at [325, 246] on button "Add" at bounding box center [333, 250] width 52 height 20
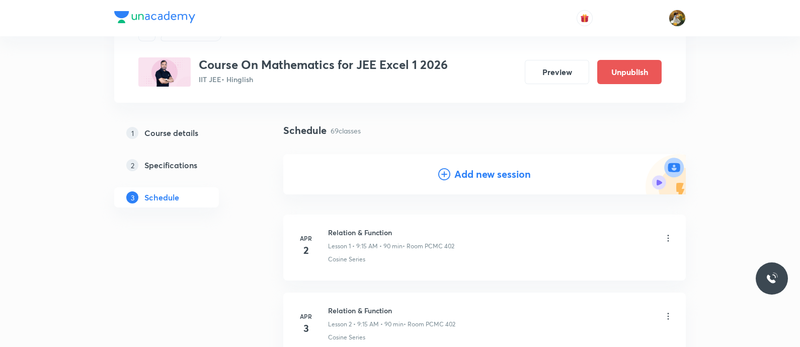
scroll to position [0, 0]
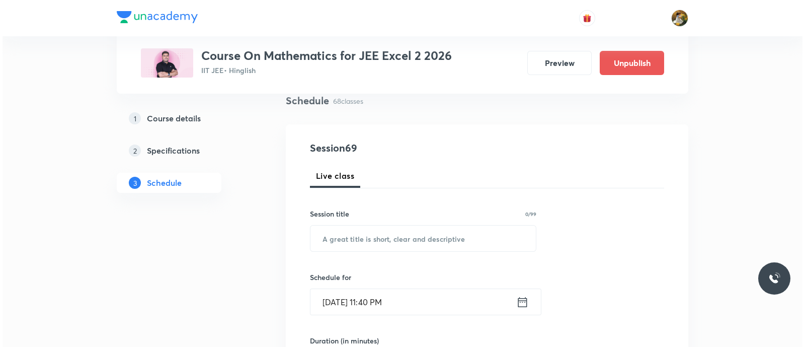
scroll to position [189, 0]
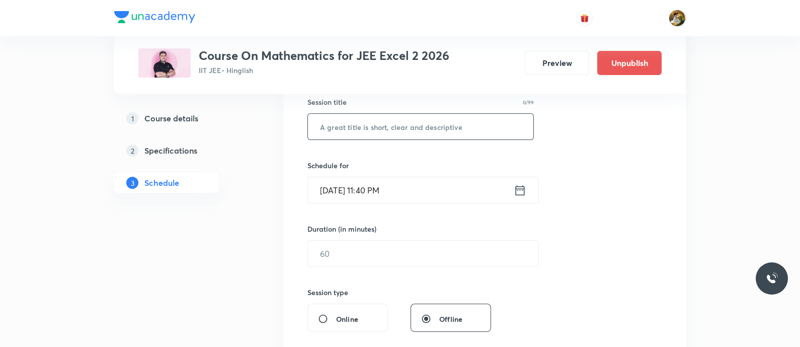
click at [388, 124] on input "text" at bounding box center [420, 127] width 225 height 26
paste input "Definite integration"
type input "Definite integration"
click at [415, 191] on input "Sep 5, 2025, 11:40 PM" at bounding box center [411, 190] width 206 height 26
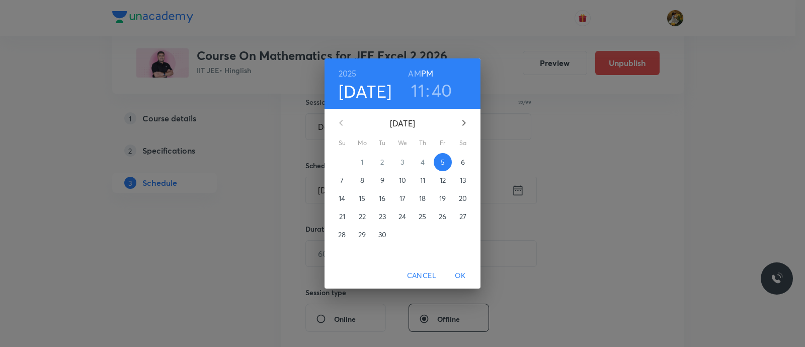
click at [362, 179] on p "8" at bounding box center [362, 180] width 4 height 10
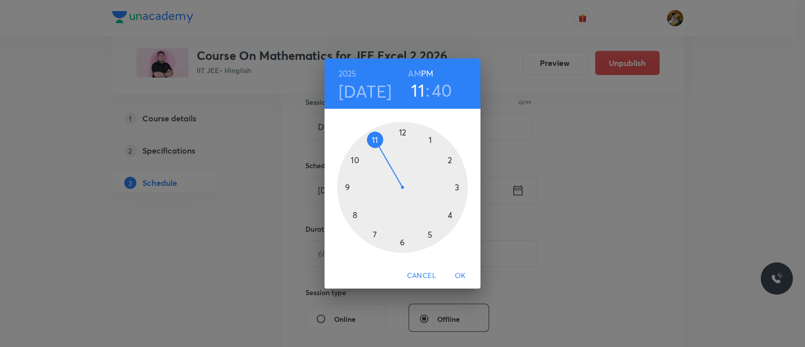
click at [372, 235] on div at bounding box center [402, 187] width 131 height 131
click at [415, 70] on h6 "AM" at bounding box center [414, 73] width 13 height 14
click at [400, 239] on div at bounding box center [402, 187] width 131 height 131
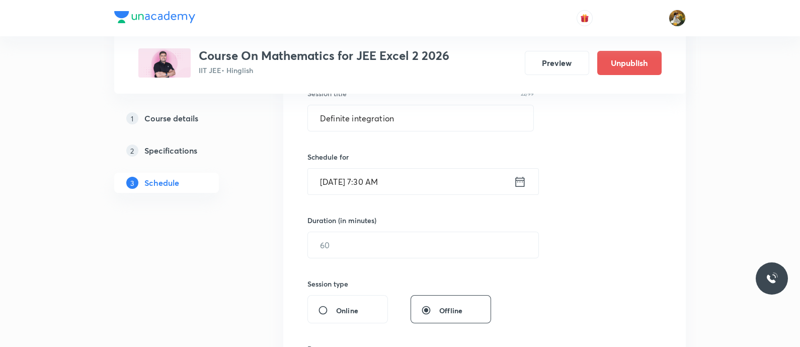
scroll to position [251, 0]
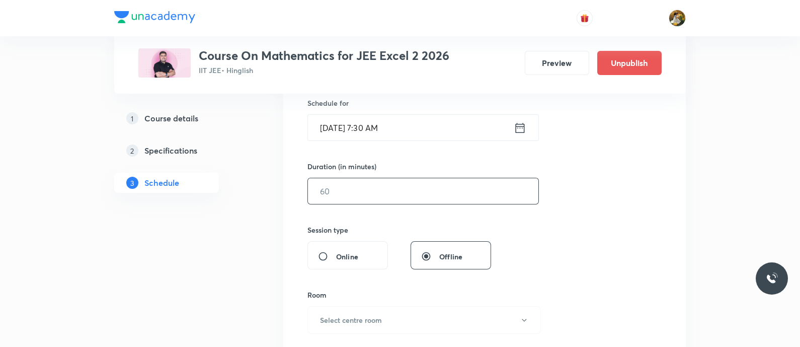
click at [401, 198] on input "text" at bounding box center [423, 191] width 230 height 26
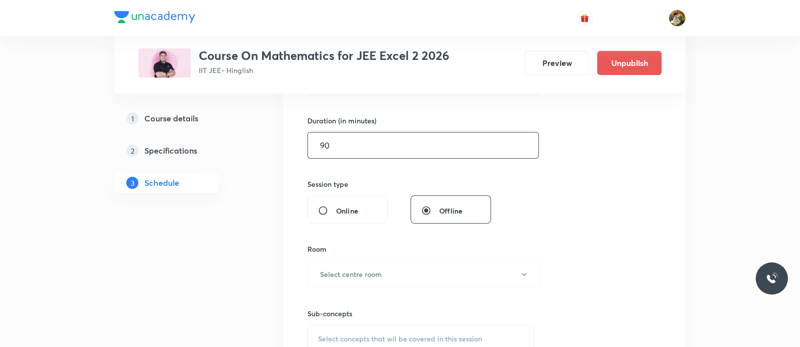
scroll to position [377, 0]
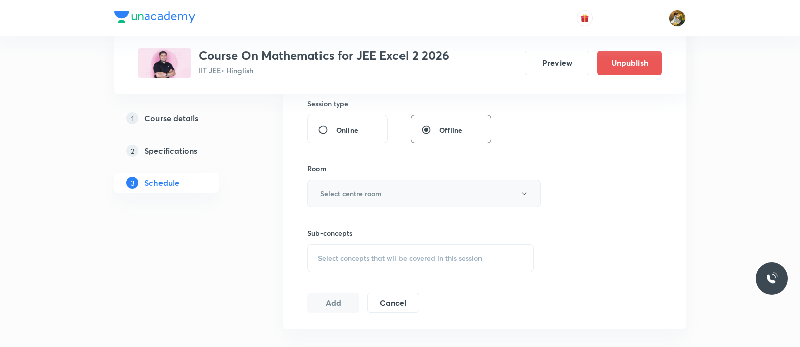
type input "90"
click at [402, 195] on button "Select centre room" at bounding box center [423, 194] width 233 height 28
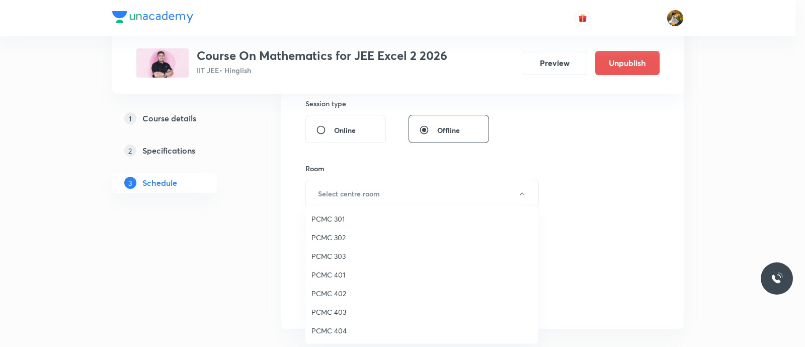
drag, startPoint x: 343, startPoint y: 313, endPoint x: 435, endPoint y: 291, distance: 94.1
click at [342, 313] on span "PCMC 403" at bounding box center [421, 311] width 220 height 11
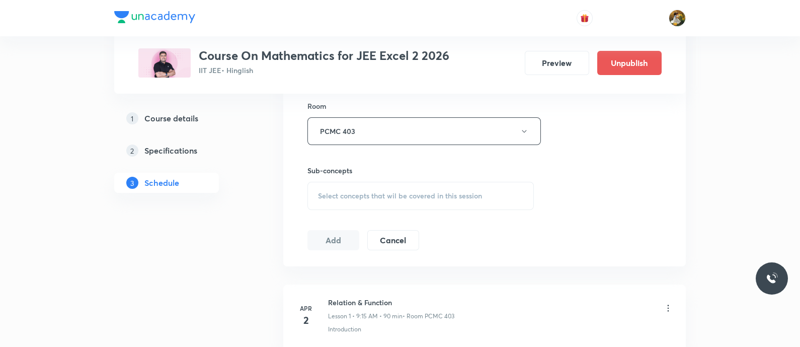
click at [439, 192] on span "Select concepts that wil be covered in this session" at bounding box center [400, 196] width 164 height 8
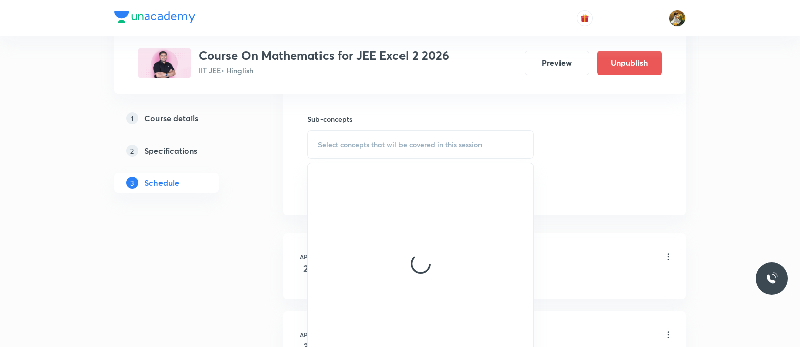
scroll to position [502, 0]
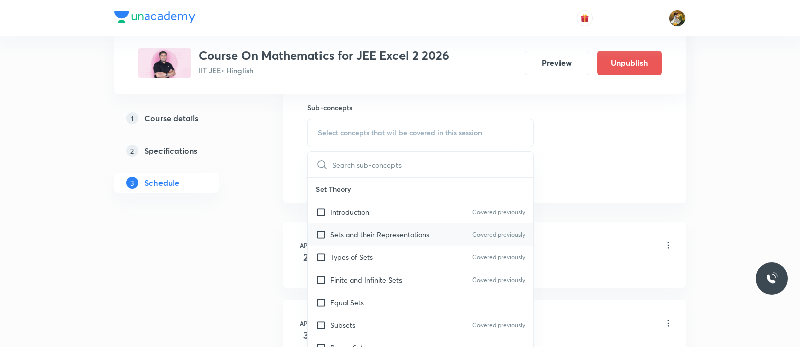
click at [408, 230] on p "Sets and their Representations" at bounding box center [379, 234] width 99 height 11
checkbox input "true"
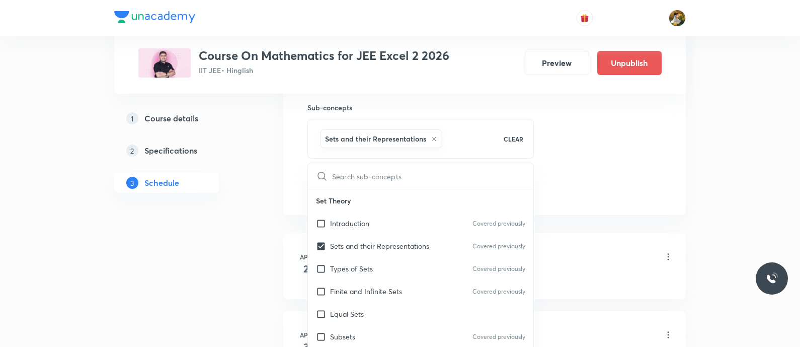
drag, startPoint x: 575, startPoint y: 157, endPoint x: 548, endPoint y: 170, distance: 30.6
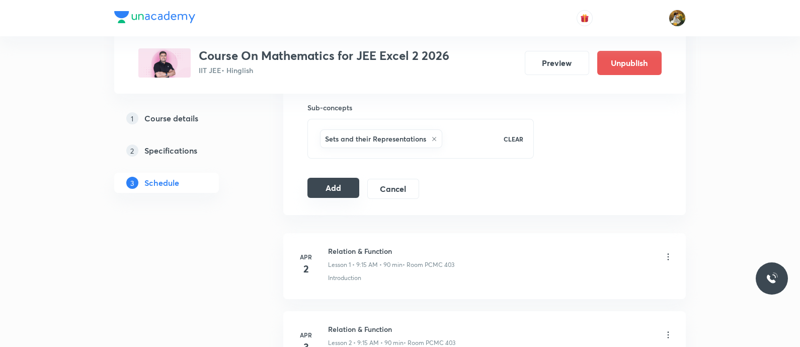
click at [326, 185] on button "Add" at bounding box center [333, 188] width 52 height 20
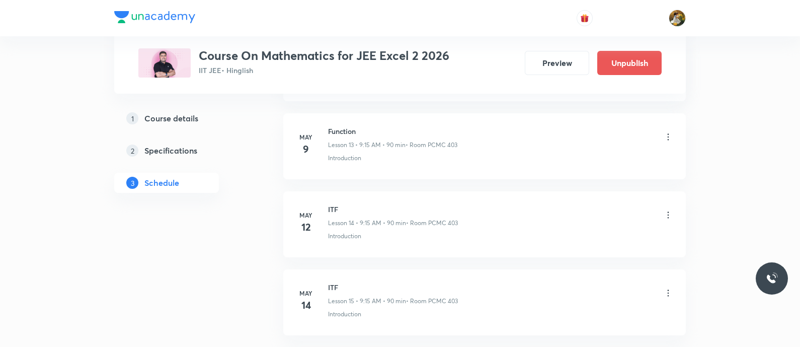
scroll to position [0, 0]
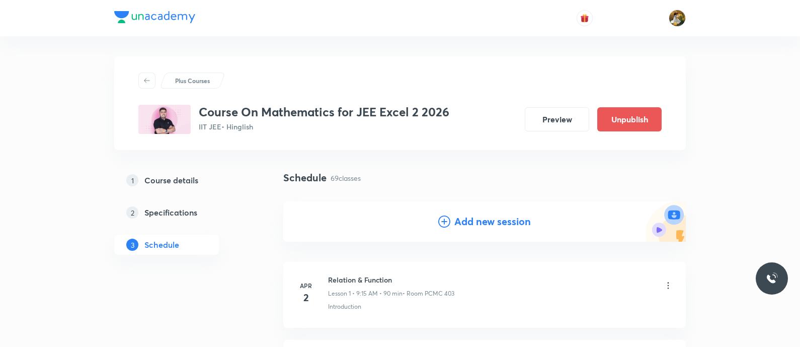
click at [465, 214] on h4 "Add new session" at bounding box center [492, 221] width 76 height 15
